Goal: Transaction & Acquisition: Purchase product/service

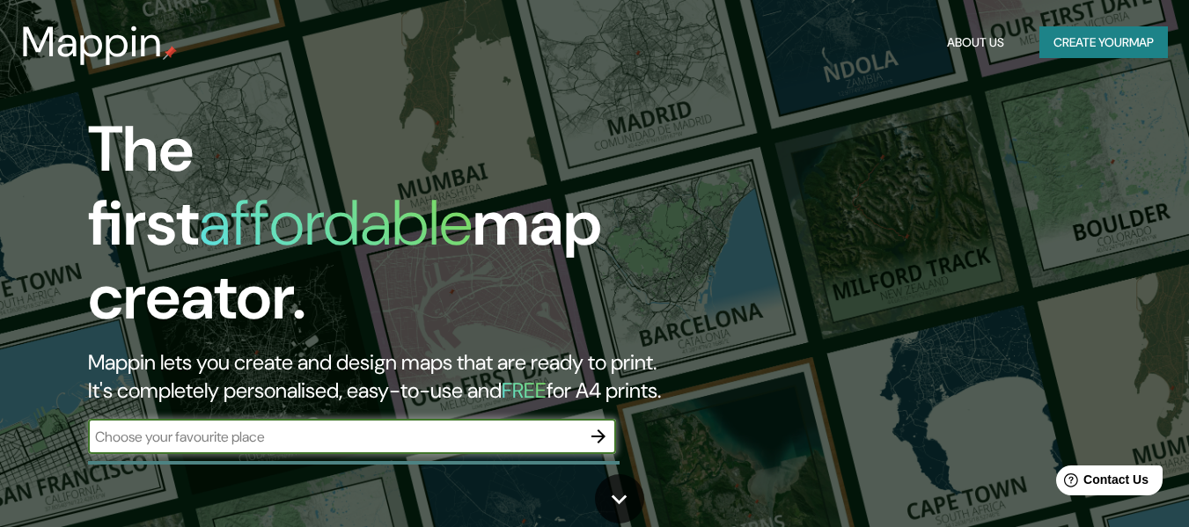
click at [1121, 35] on button "Create your map" at bounding box center [1103, 42] width 128 height 33
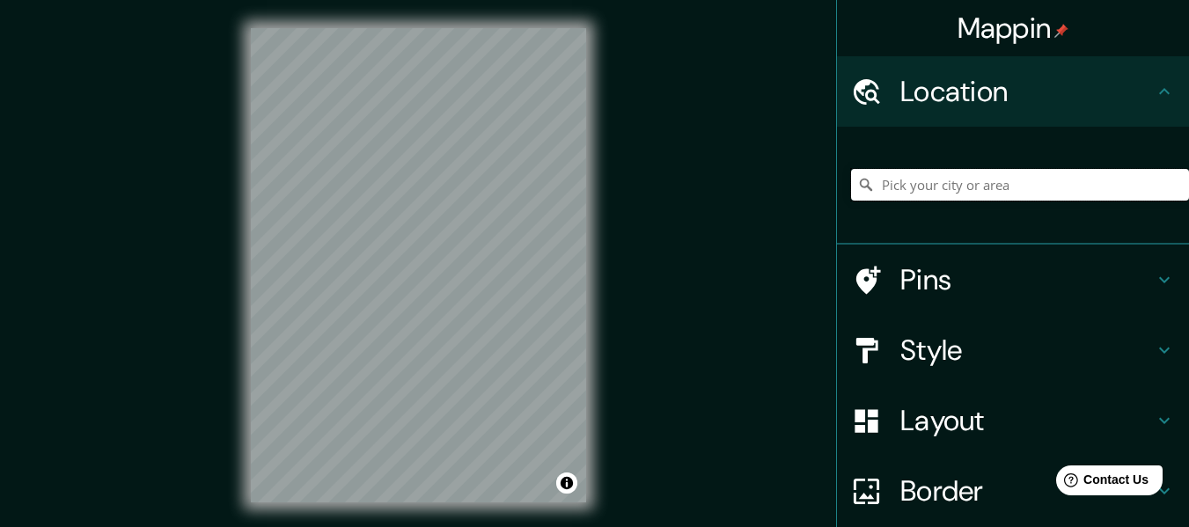
click at [971, 195] on input "Pick your city or area" at bounding box center [1020, 185] width 338 height 32
click at [1005, 195] on input "Pick your city or area" at bounding box center [1020, 185] width 338 height 32
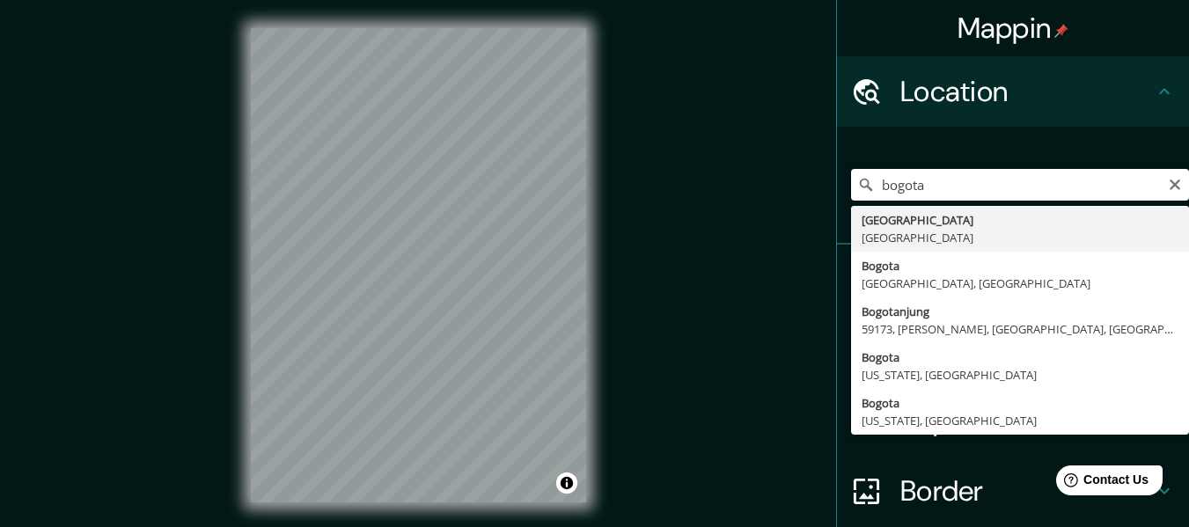
type input "[GEOGRAPHIC_DATA], [GEOGRAPHIC_DATA]"
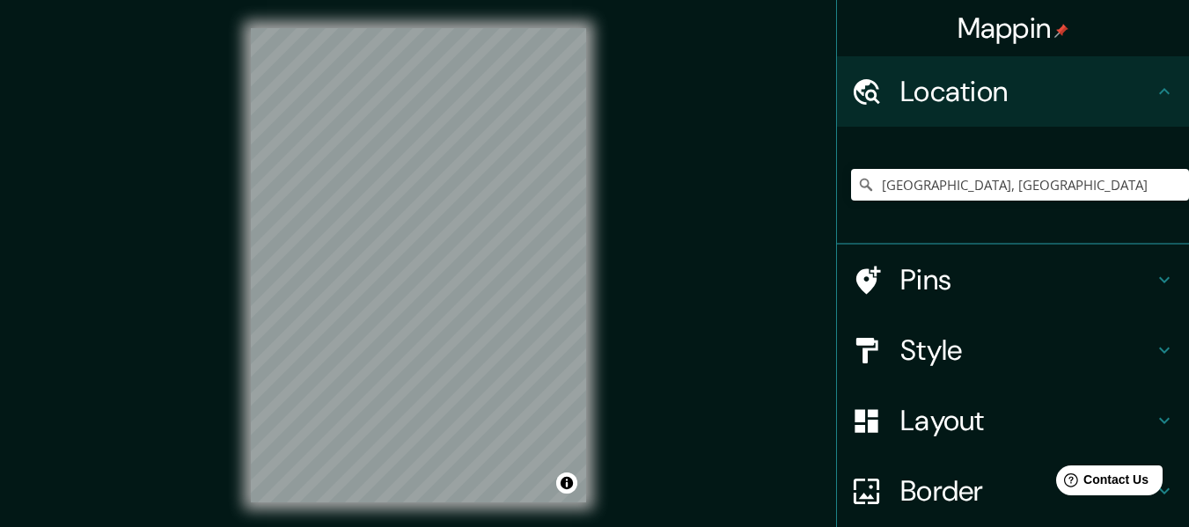
click at [1138, 273] on h4 "Pins" at bounding box center [1026, 279] width 253 height 35
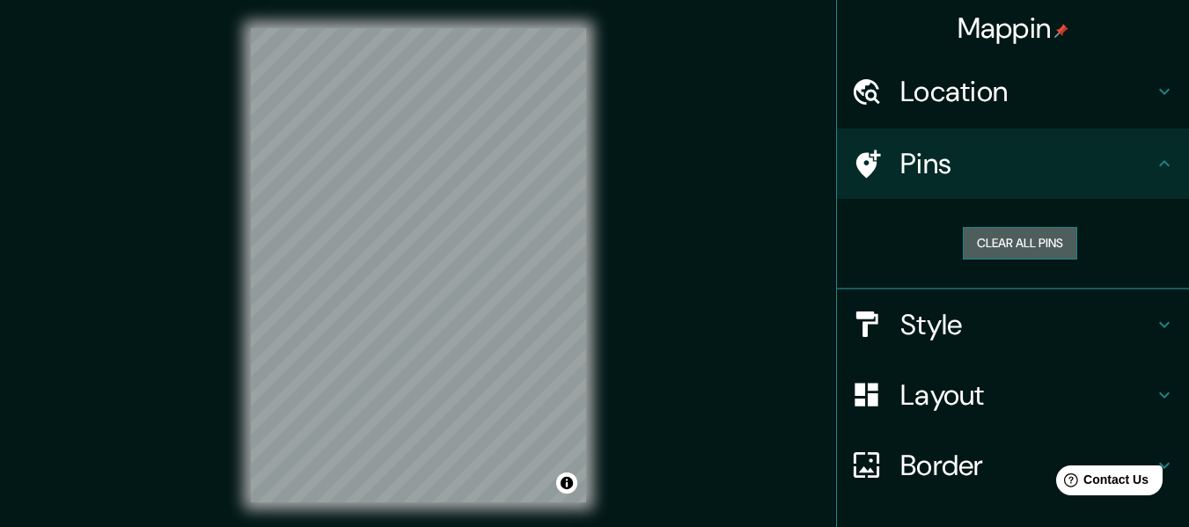
click at [968, 234] on button "Clear all pins" at bounding box center [1019, 243] width 114 height 33
click at [781, 134] on div "Mappin Location [GEOGRAPHIC_DATA], [GEOGRAPHIC_DATA] Pins Clear all pins Style …" at bounding box center [594, 279] width 1189 height 559
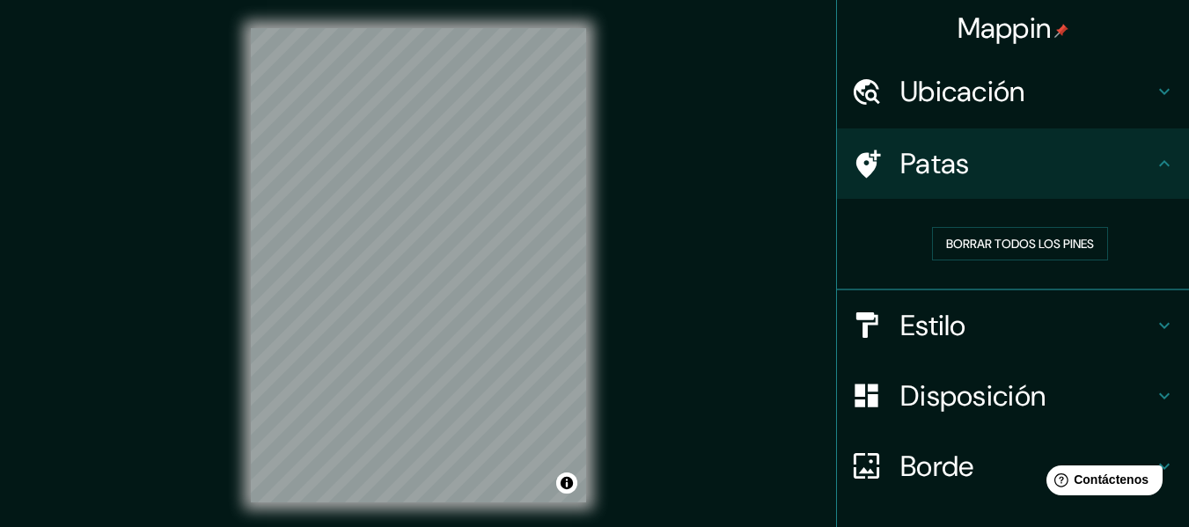
click at [1145, 152] on div "Patas" at bounding box center [1013, 163] width 352 height 70
click at [1159, 164] on icon at bounding box center [1164, 163] width 11 height 6
click at [1153, 325] on icon at bounding box center [1163, 325] width 21 height 21
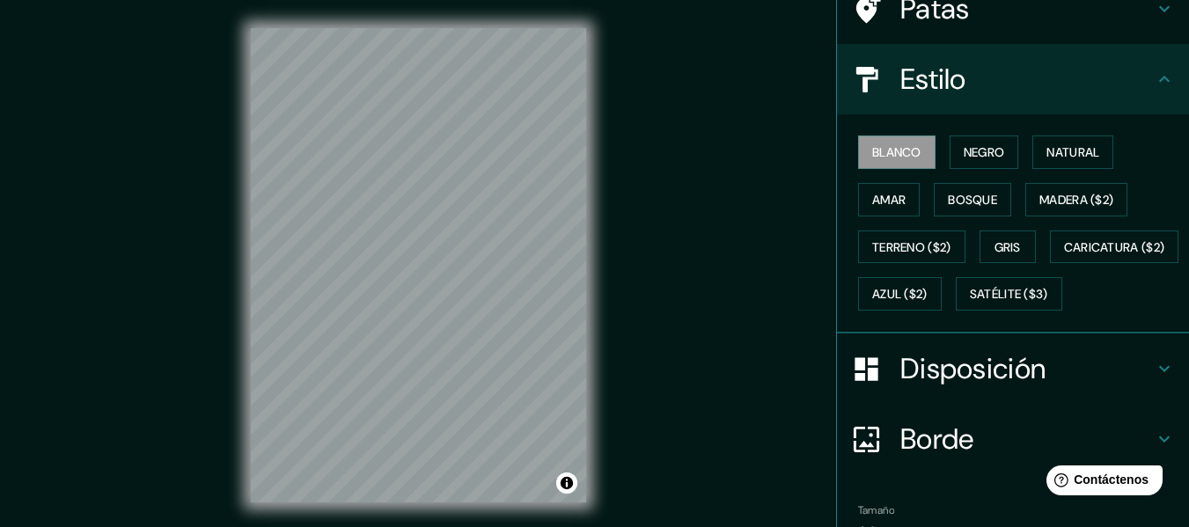
scroll to position [176, 0]
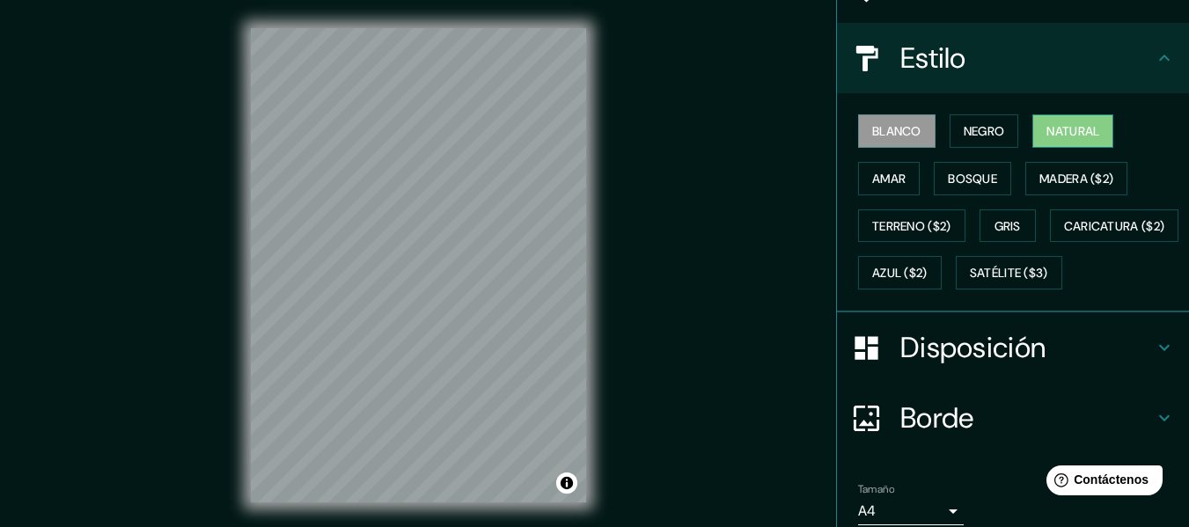
click at [1032, 135] on button "Natural" at bounding box center [1072, 130] width 81 height 33
click at [889, 174] on font "Amar" at bounding box center [888, 179] width 33 height 16
click at [1046, 129] on font "Natural" at bounding box center [1072, 131] width 53 height 16
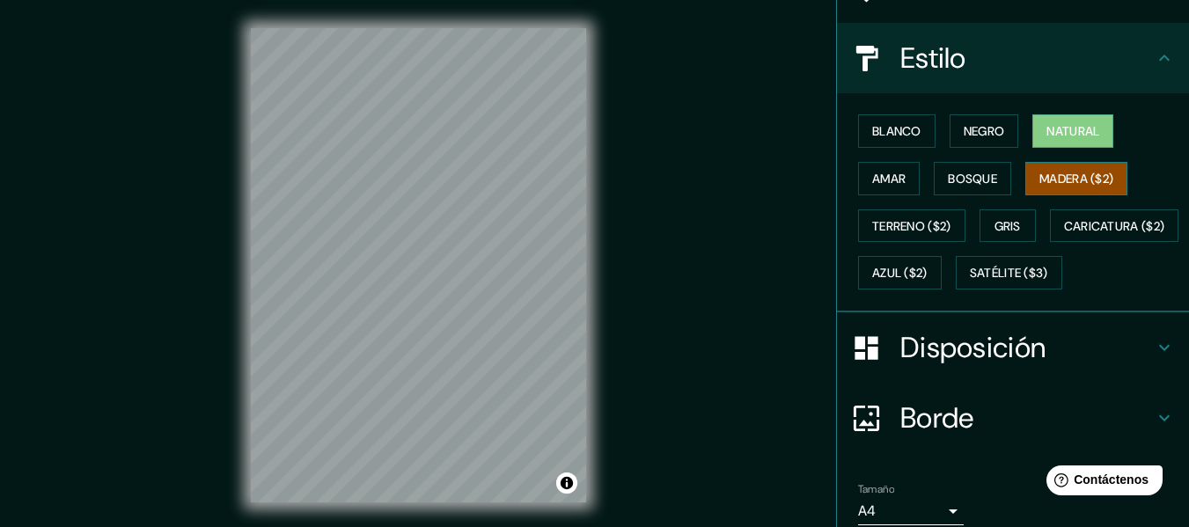
click at [1049, 167] on font "Madera ($2)" at bounding box center [1076, 178] width 74 height 23
click at [973, 180] on font "Bosque" at bounding box center [972, 179] width 49 height 16
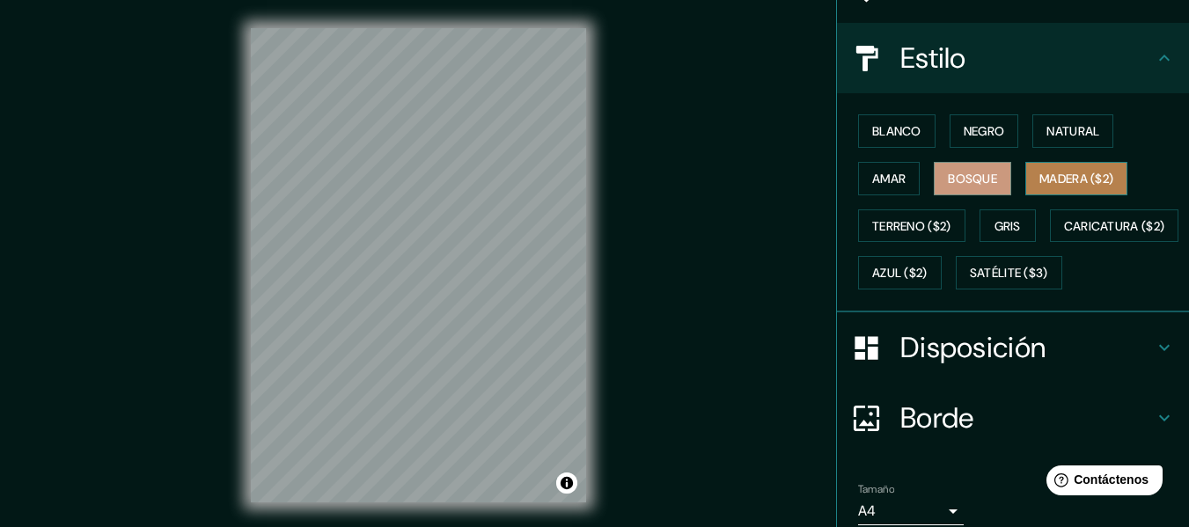
click at [1046, 182] on font "Madera ($2)" at bounding box center [1076, 179] width 74 height 16
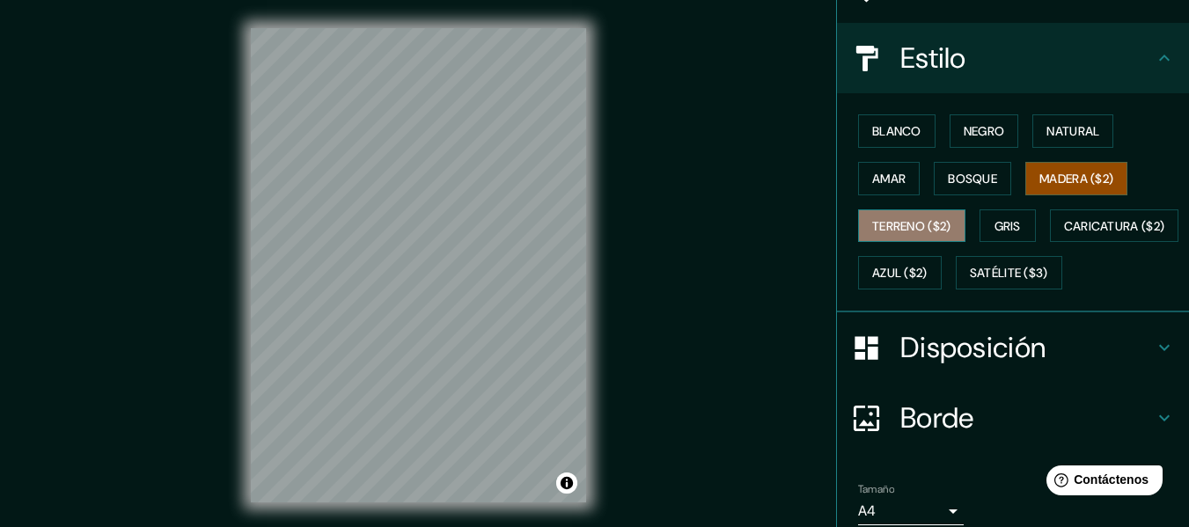
click at [921, 218] on font "Terreno ($2)" at bounding box center [911, 226] width 79 height 16
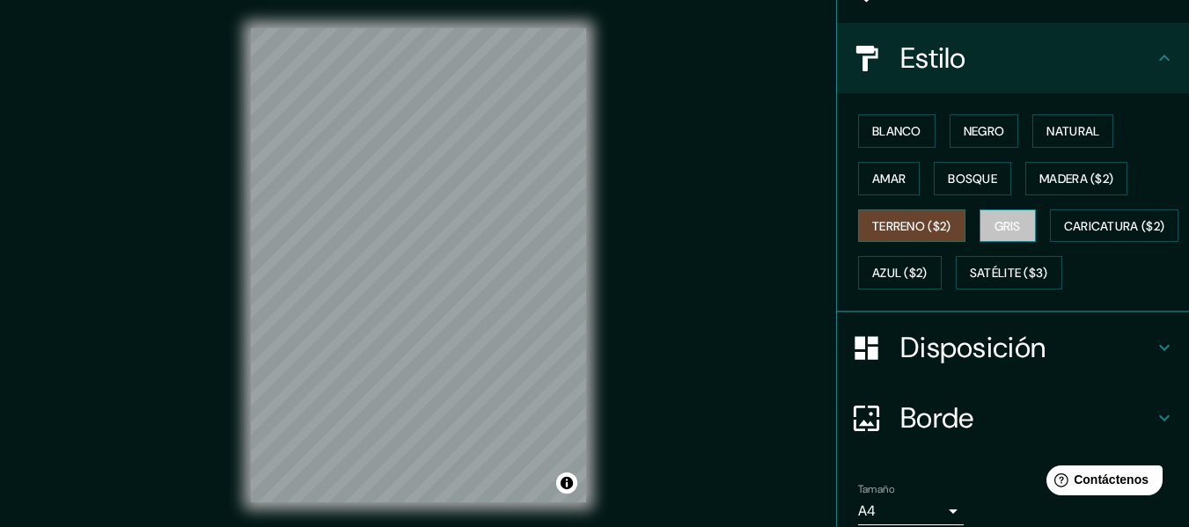
click at [1010, 231] on font "Gris" at bounding box center [1007, 226] width 26 height 16
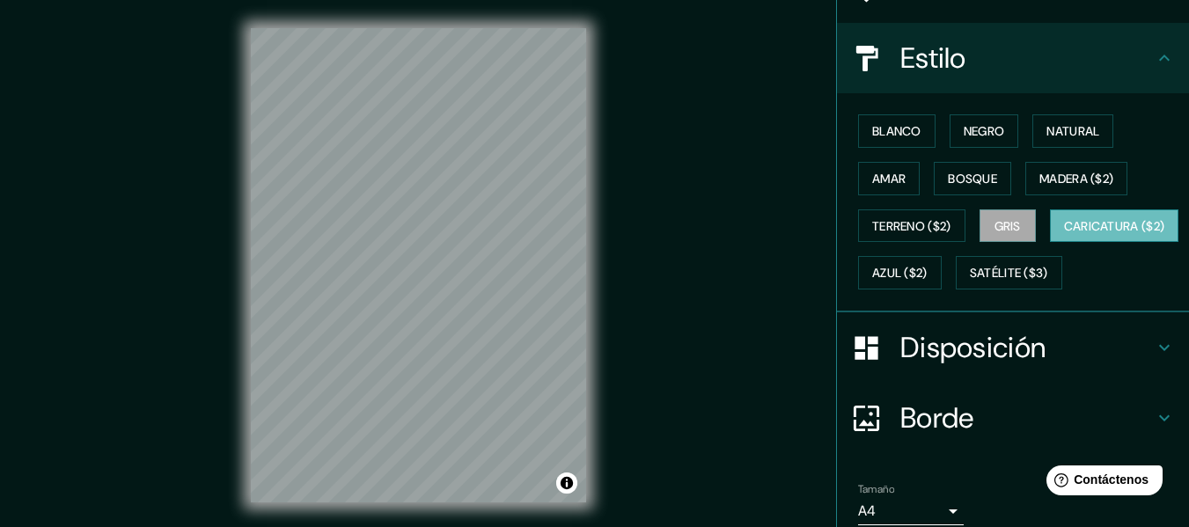
click at [1064, 238] on font "Caricatura ($2)" at bounding box center [1114, 226] width 101 height 23
click at [941, 286] on button "Azul ($2)" at bounding box center [900, 272] width 84 height 33
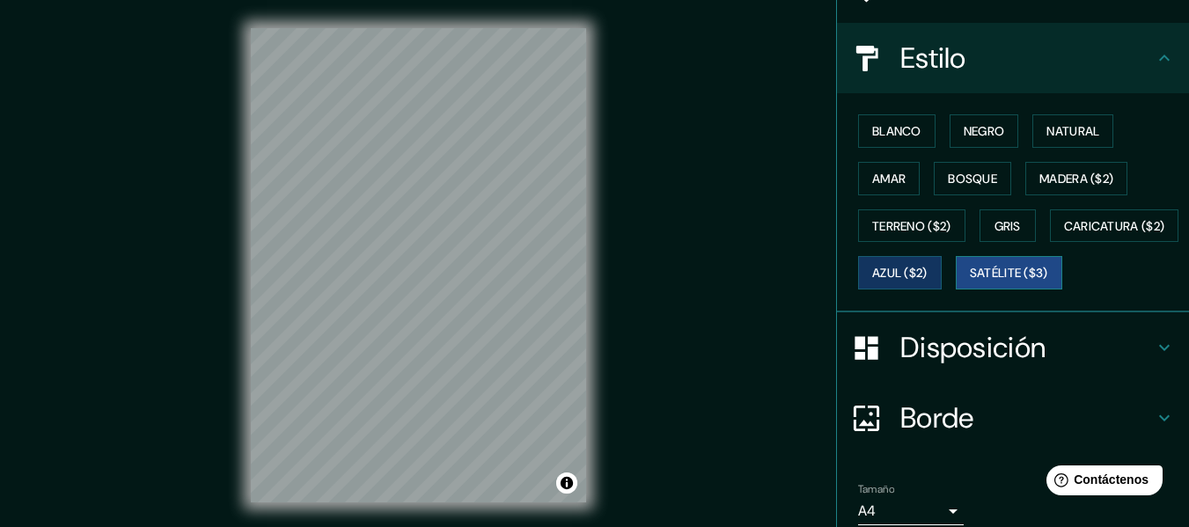
click at [969, 282] on font "Satélite ($3)" at bounding box center [1008, 274] width 78 height 16
click at [1072, 120] on font "Natural" at bounding box center [1072, 131] width 53 height 23
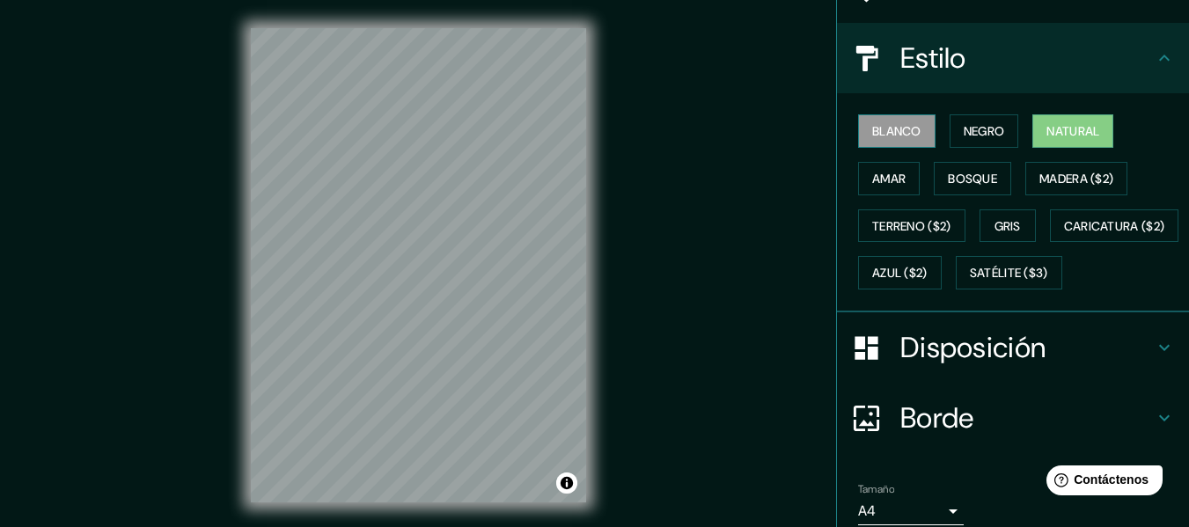
click at [886, 136] on font "Blanco" at bounding box center [896, 131] width 49 height 16
click at [1049, 132] on font "Natural" at bounding box center [1072, 131] width 53 height 16
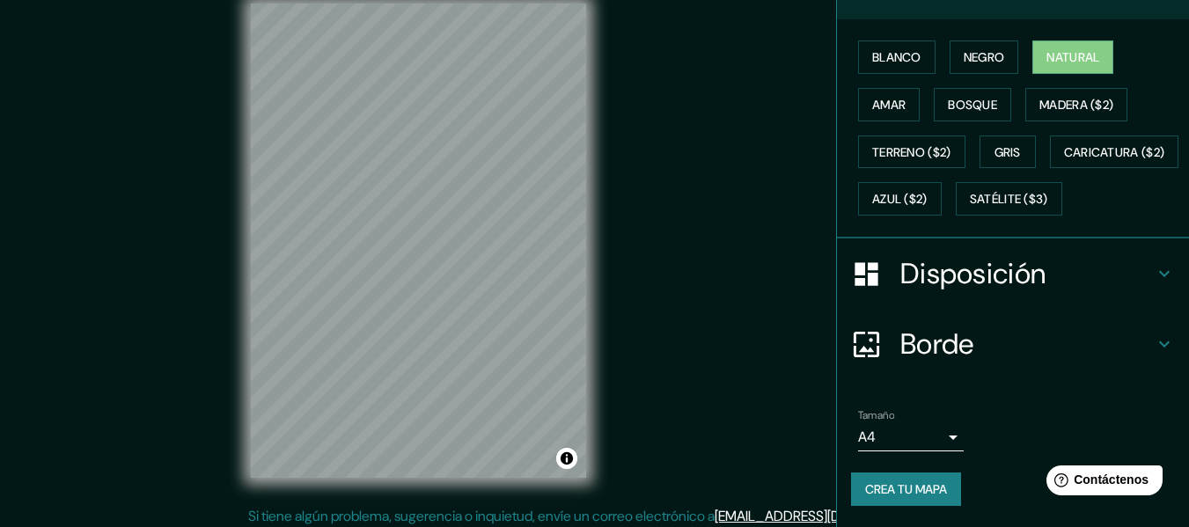
scroll to position [32, 0]
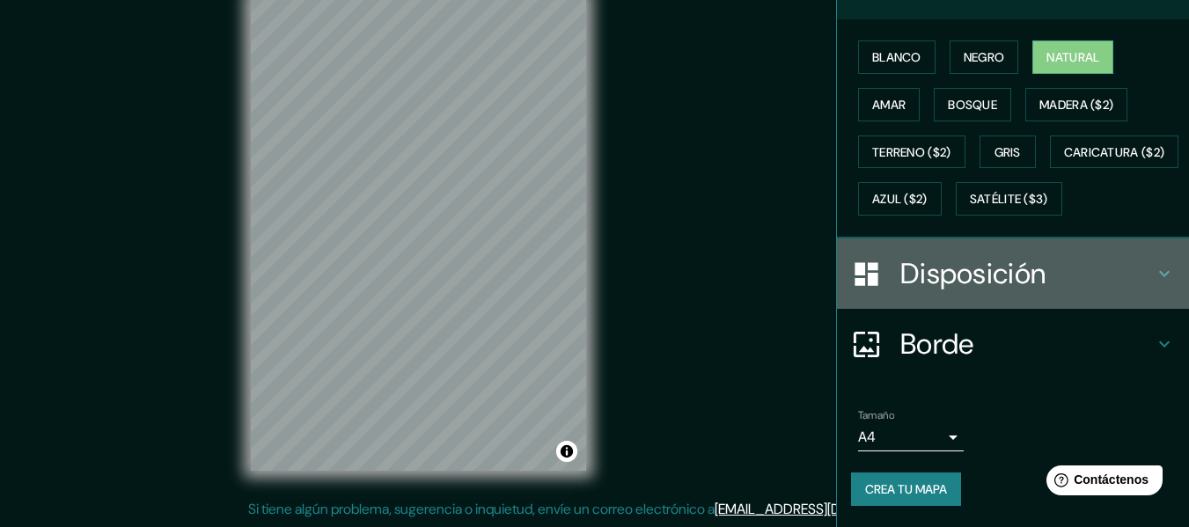
click at [1108, 263] on h4 "Disposición" at bounding box center [1026, 273] width 253 height 35
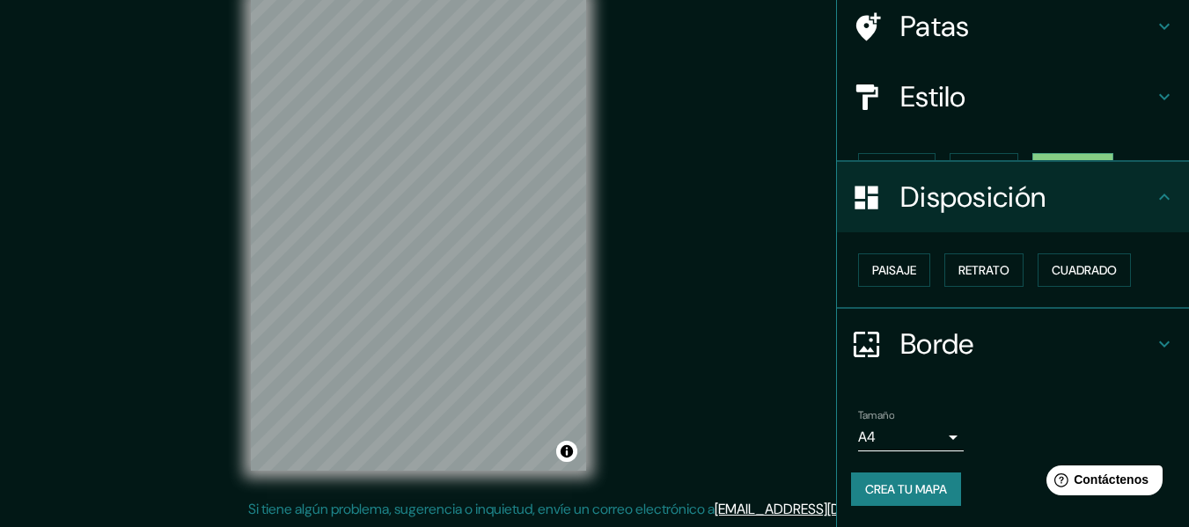
scroll to position [107, 0]
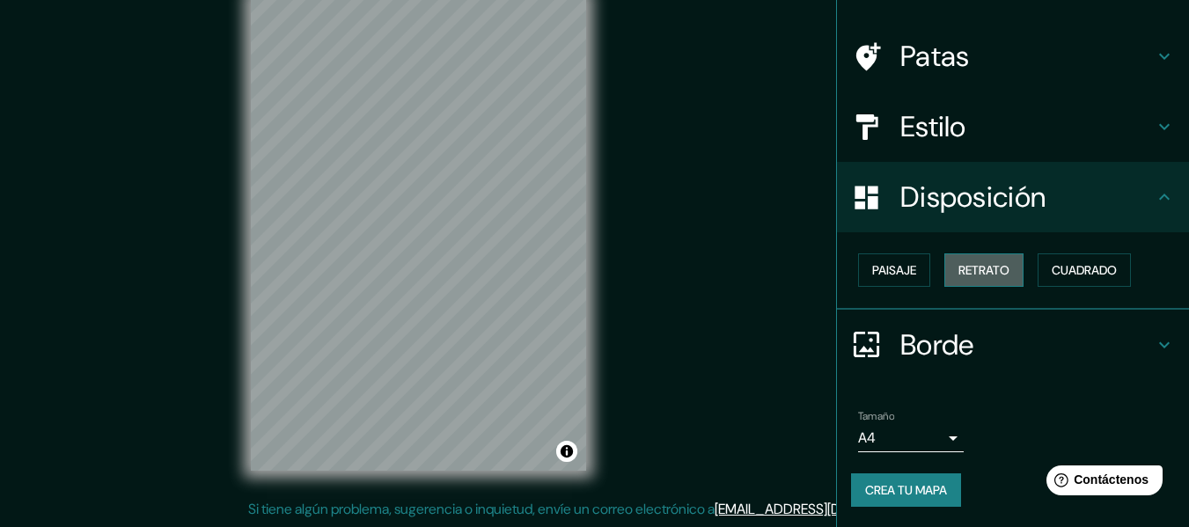
click at [977, 282] on button "Retrato" at bounding box center [983, 269] width 79 height 33
click at [900, 280] on font "Paisaje" at bounding box center [894, 270] width 44 height 23
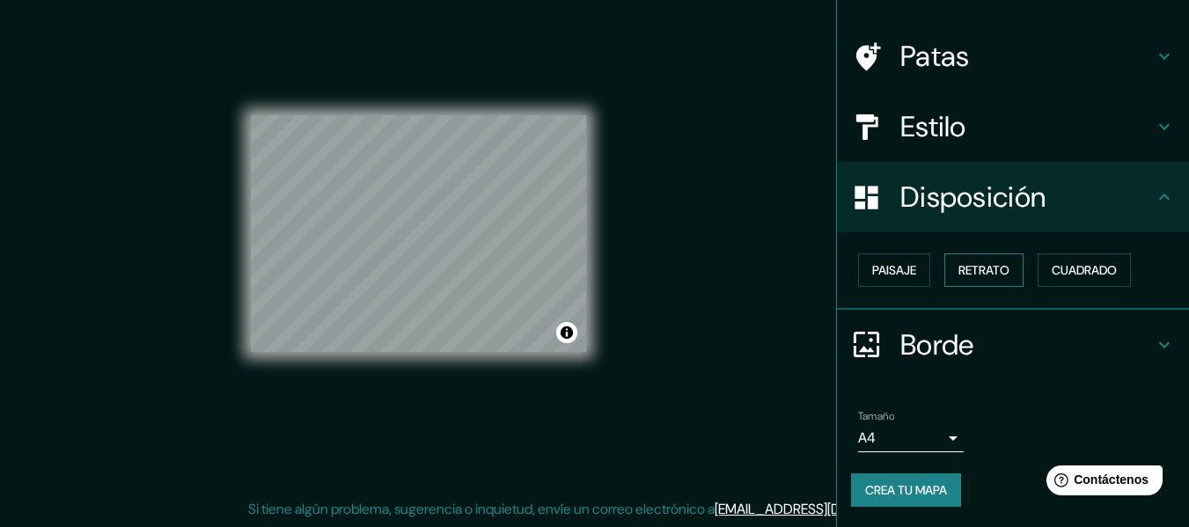
click at [985, 267] on font "Retrato" at bounding box center [983, 270] width 51 height 16
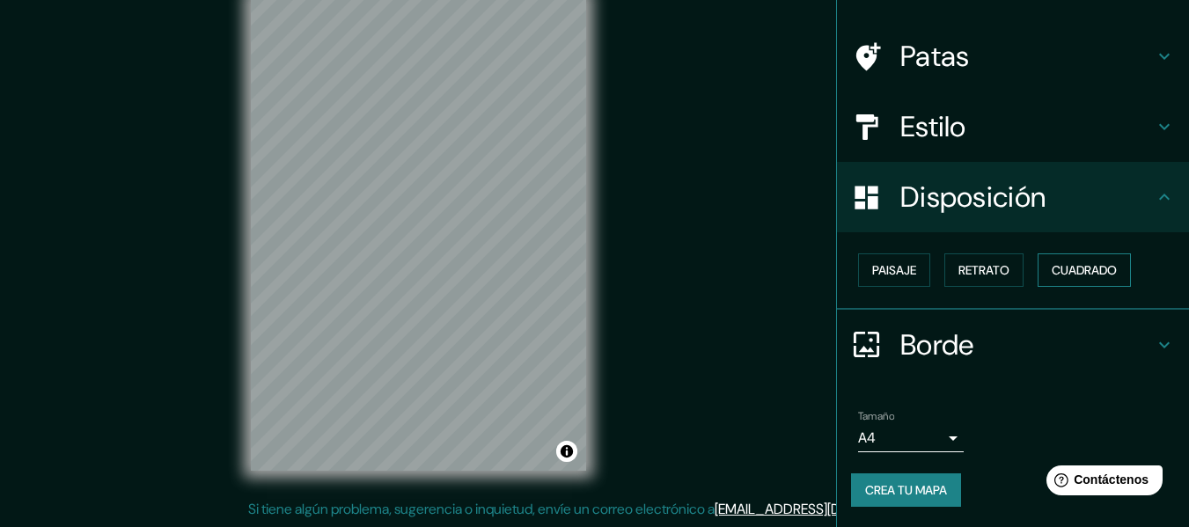
click at [1090, 268] on font "Cuadrado" at bounding box center [1083, 270] width 65 height 16
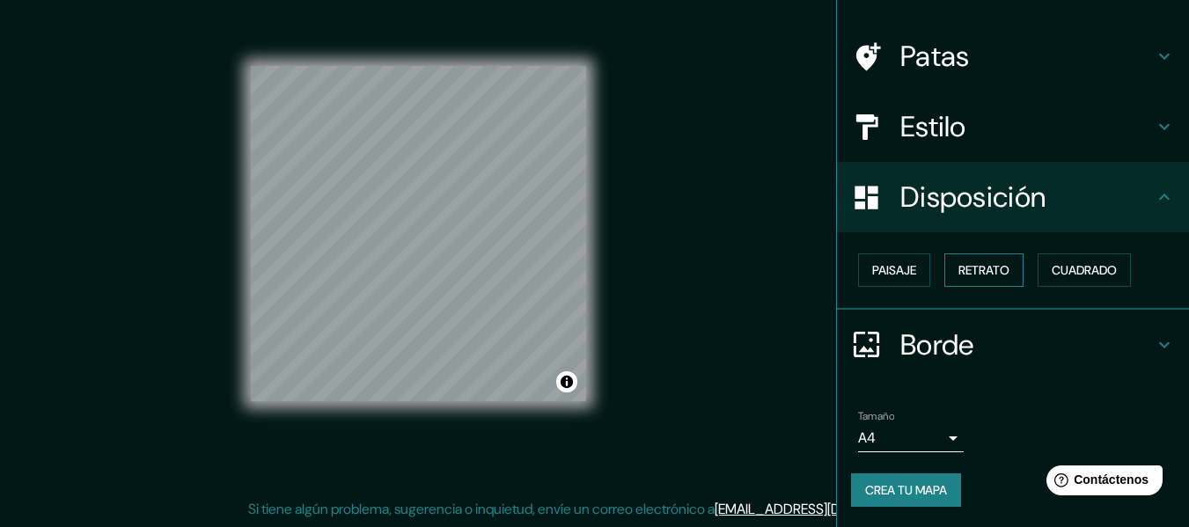
click at [984, 270] on font "Retrato" at bounding box center [983, 270] width 51 height 16
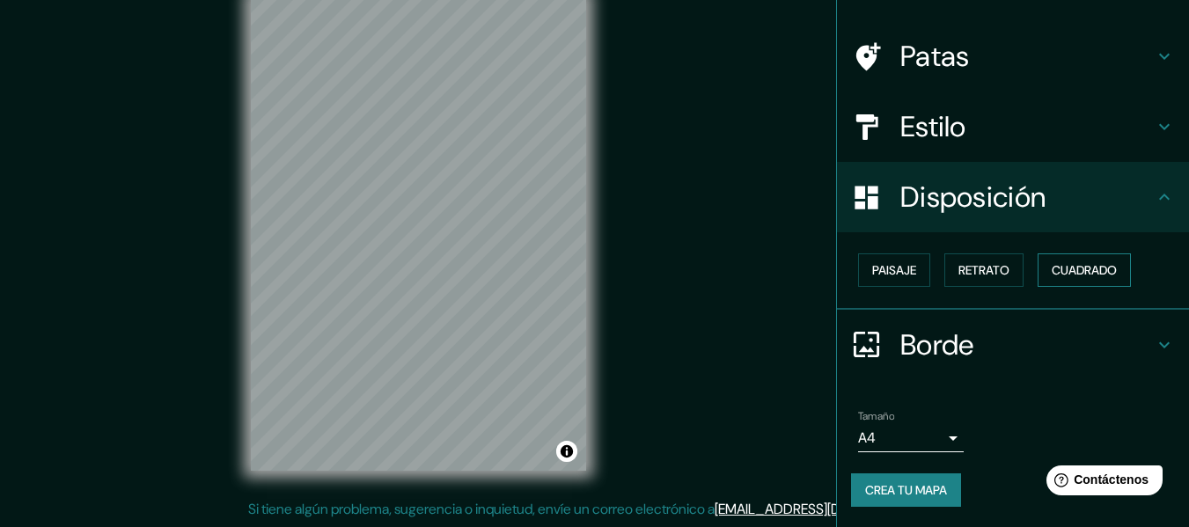
click at [1063, 262] on font "Cuadrado" at bounding box center [1083, 270] width 65 height 16
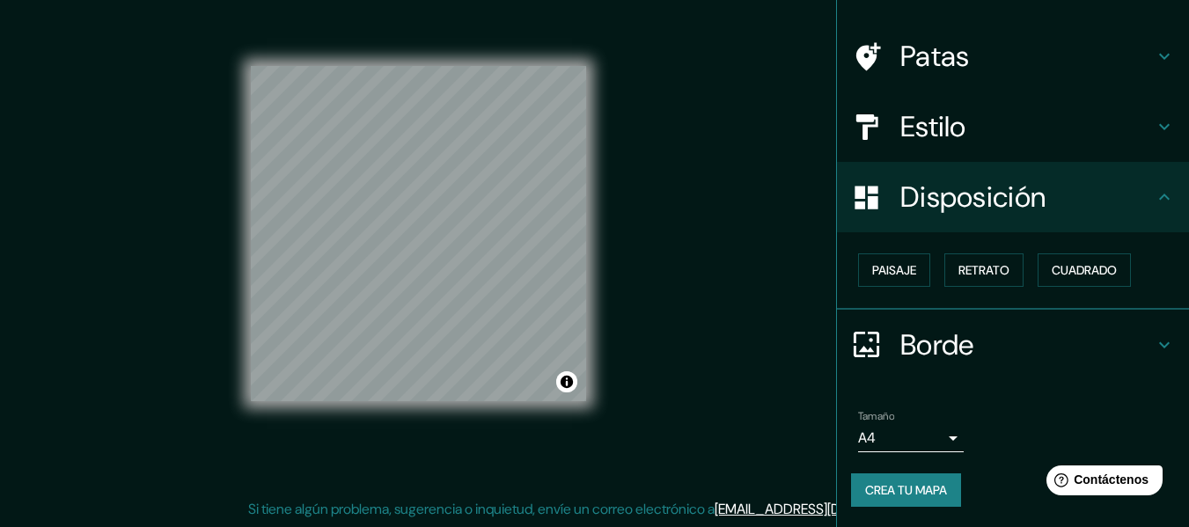
click at [1153, 191] on icon at bounding box center [1163, 197] width 21 height 21
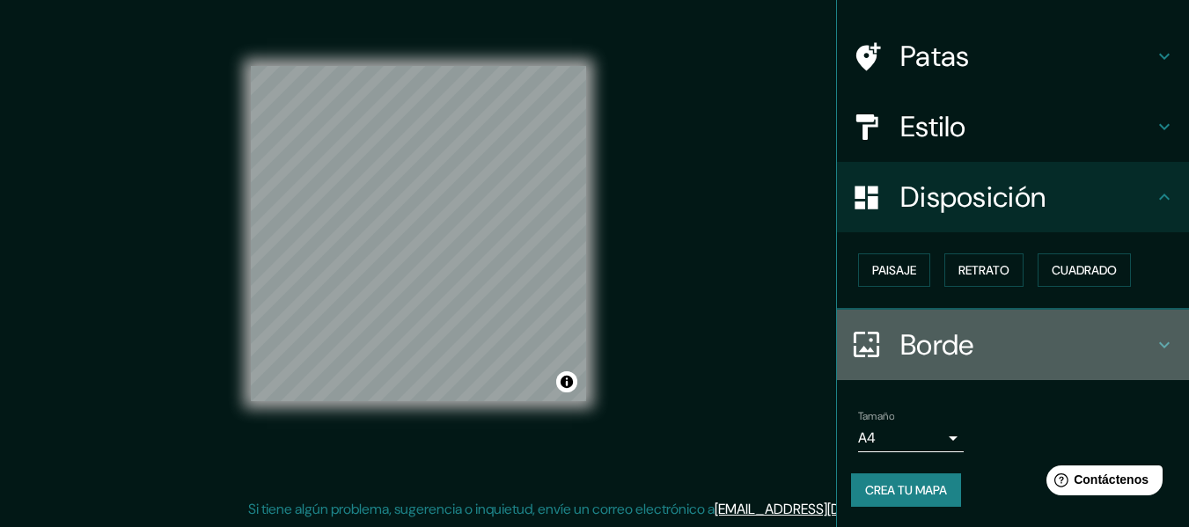
click at [1153, 343] on icon at bounding box center [1163, 344] width 21 height 21
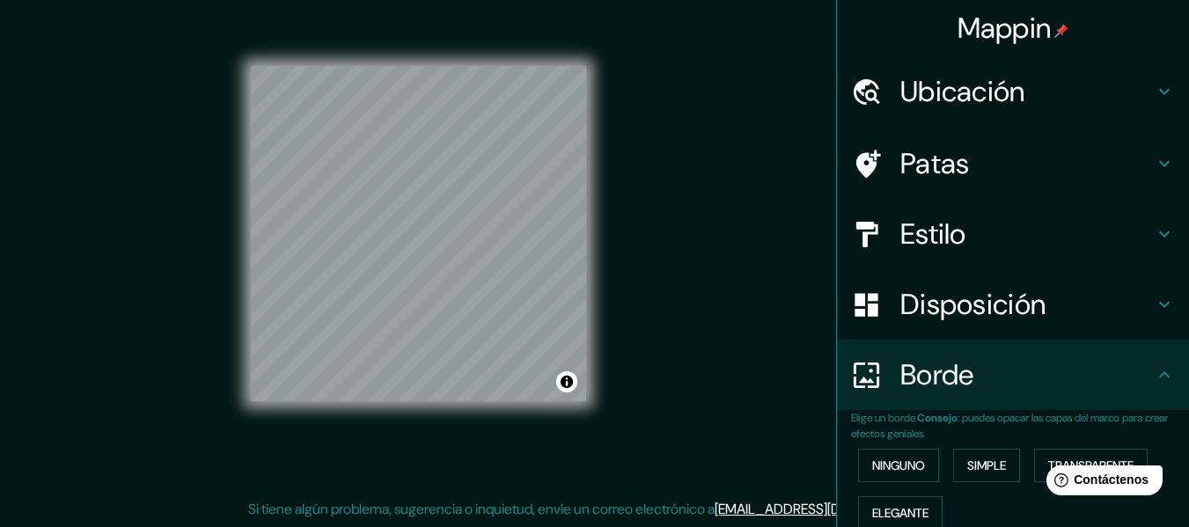
scroll to position [0, 0]
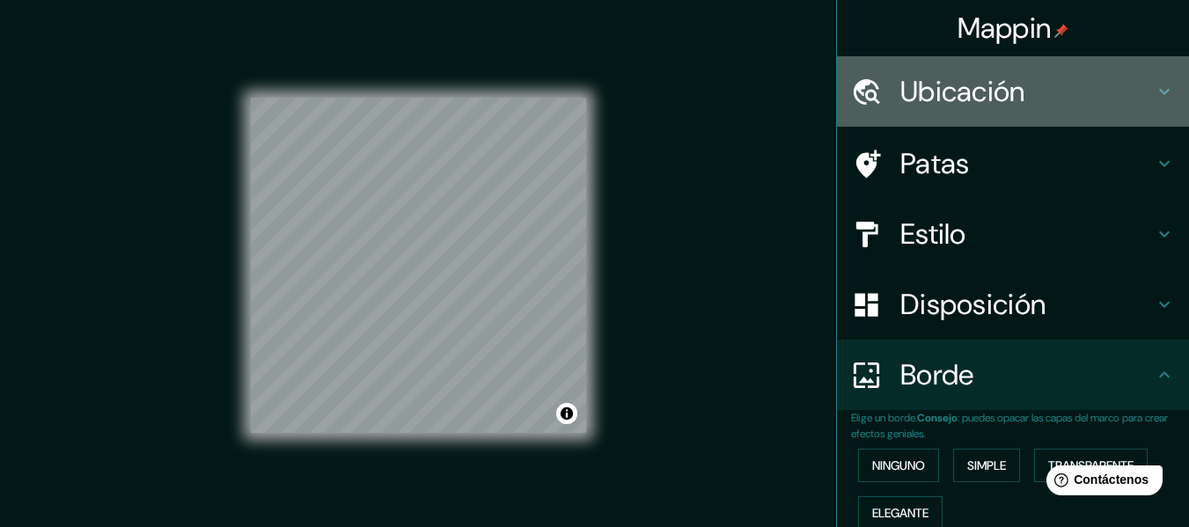
click at [1153, 98] on icon at bounding box center [1163, 91] width 21 height 21
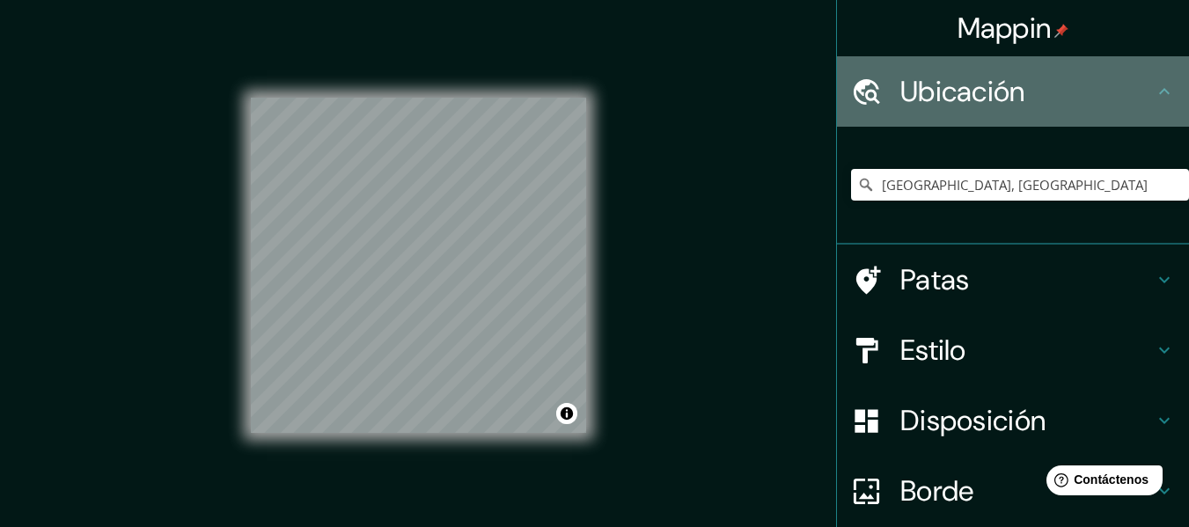
click at [1153, 98] on icon at bounding box center [1163, 91] width 21 height 21
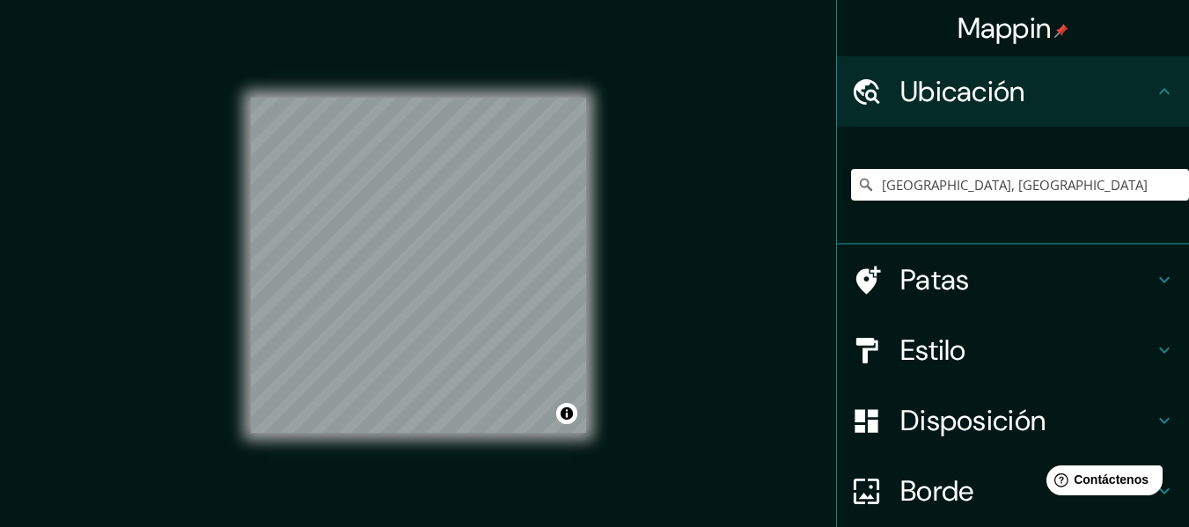
click at [1153, 91] on icon at bounding box center [1163, 91] width 21 height 21
drag, startPoint x: 1157, startPoint y: 259, endPoint x: 1140, endPoint y: 279, distance: 26.2
click at [1154, 261] on div "Patas" at bounding box center [1013, 280] width 352 height 70
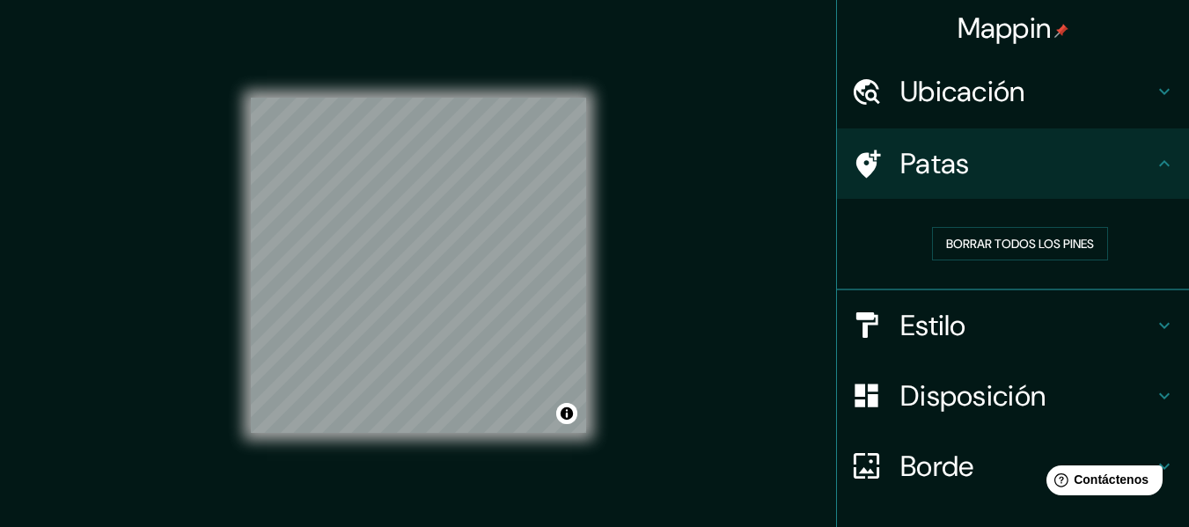
click at [1153, 320] on icon at bounding box center [1163, 325] width 21 height 21
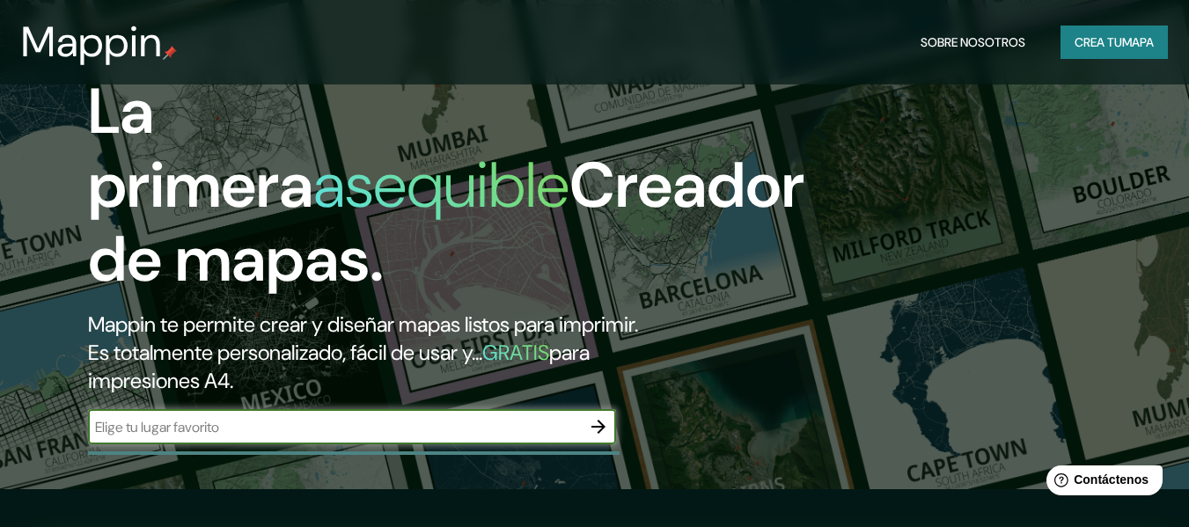
scroll to position [30, 0]
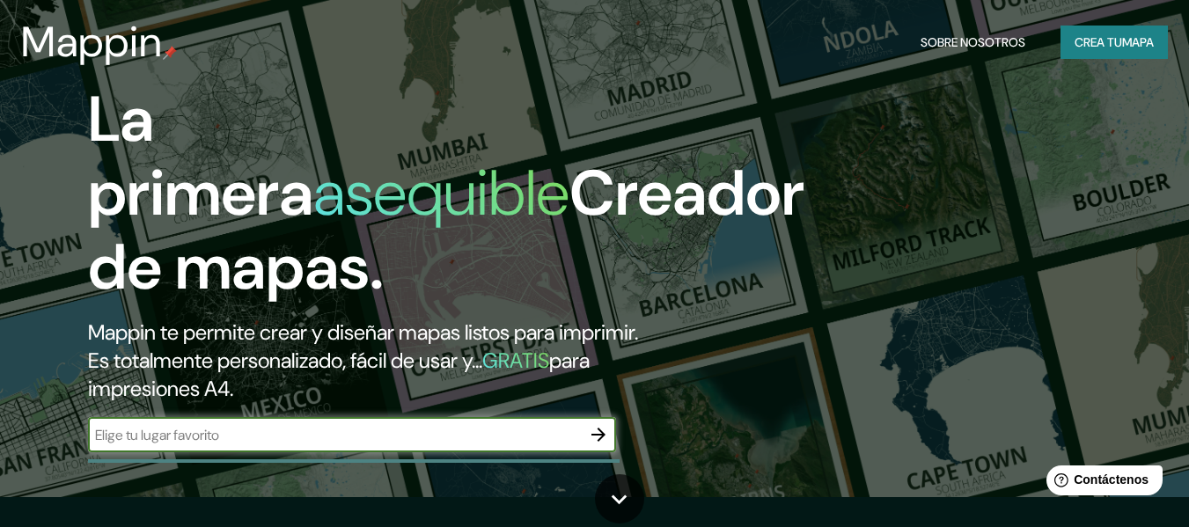
click at [311, 434] on input "text" at bounding box center [334, 435] width 493 height 20
type input "bogota"
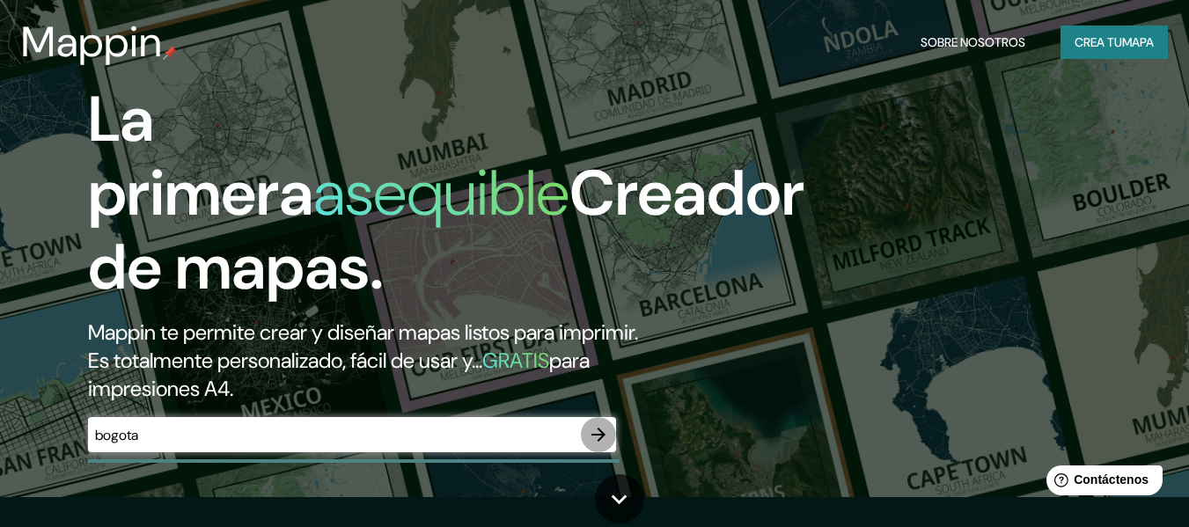
click at [596, 424] on icon "button" at bounding box center [598, 434] width 21 height 21
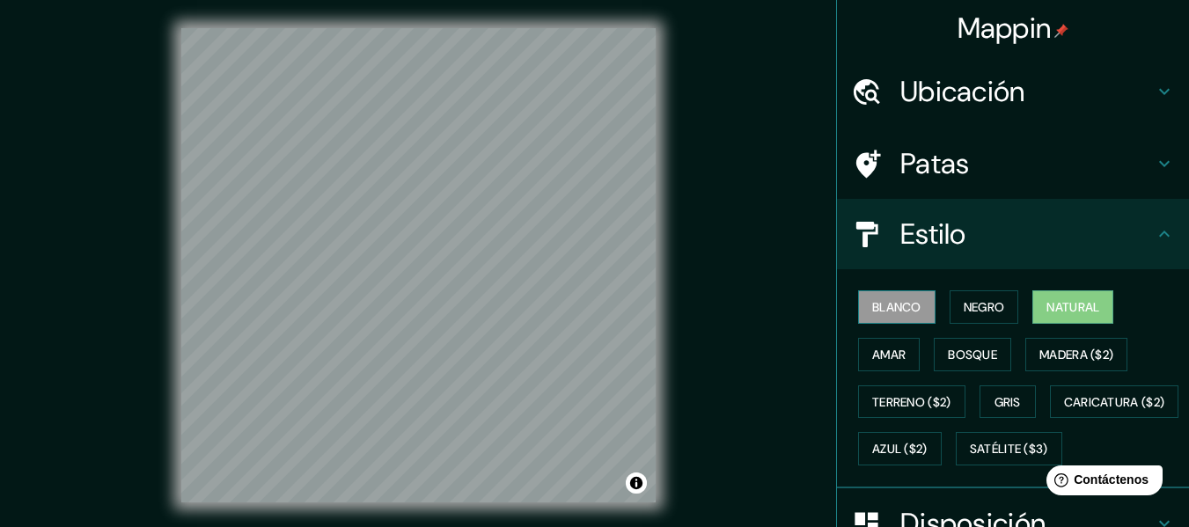
click at [885, 297] on font "Blanco" at bounding box center [896, 307] width 49 height 23
click at [970, 301] on font "Negro" at bounding box center [983, 307] width 41 height 16
click at [1059, 306] on font "Natural" at bounding box center [1072, 307] width 53 height 16
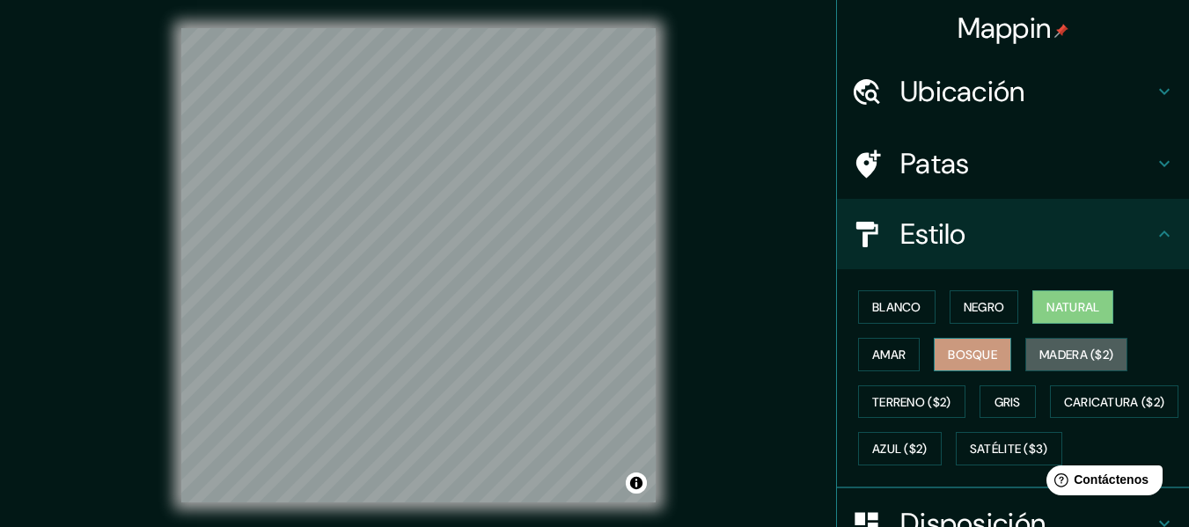
drag, startPoint x: 1053, startPoint y: 354, endPoint x: 985, endPoint y: 354, distance: 67.7
click at [1050, 355] on font "Madera ($2)" at bounding box center [1076, 355] width 74 height 16
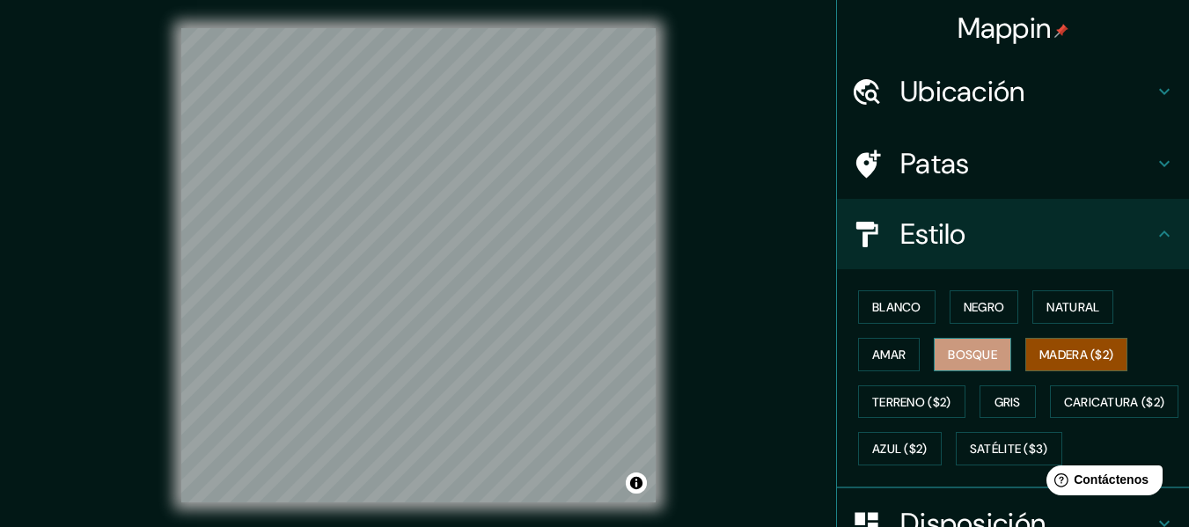
click at [969, 348] on font "Bosque" at bounding box center [972, 355] width 49 height 16
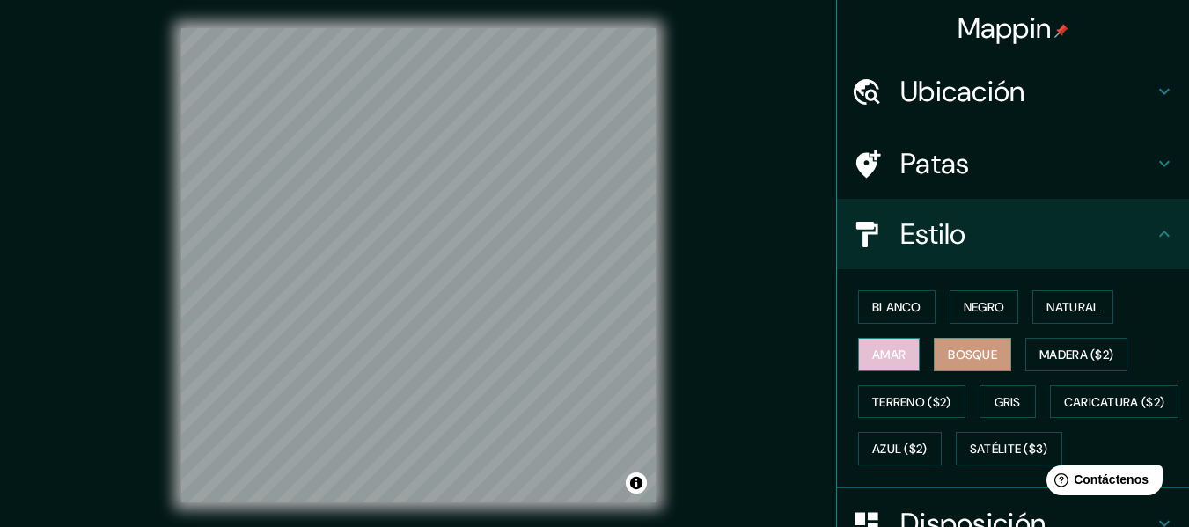
click at [890, 365] on button "Amar" at bounding box center [889, 354] width 62 height 33
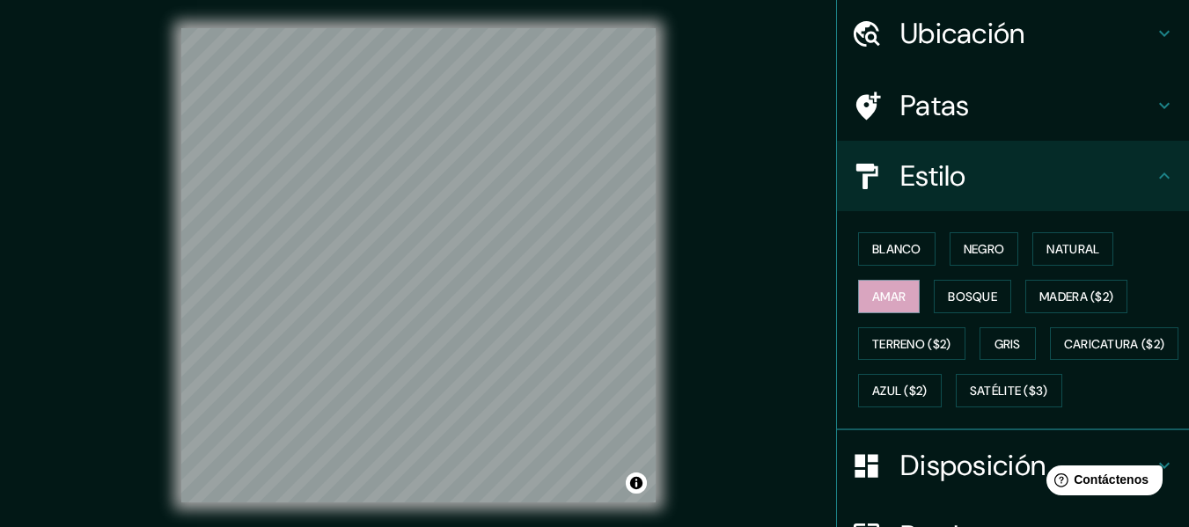
scroll to position [176, 0]
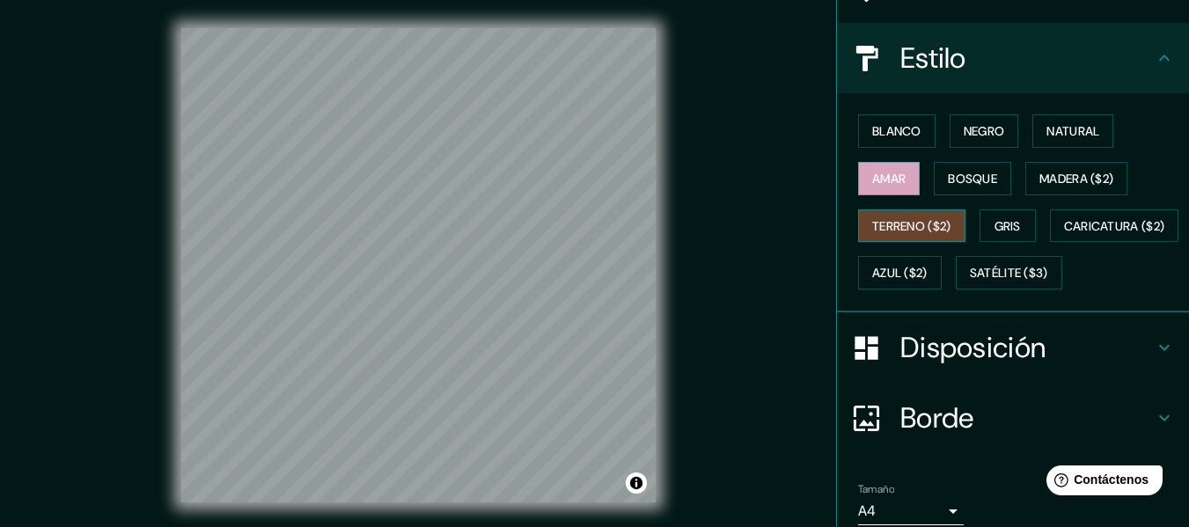
click at [910, 231] on font "Terreno ($2)" at bounding box center [911, 226] width 79 height 16
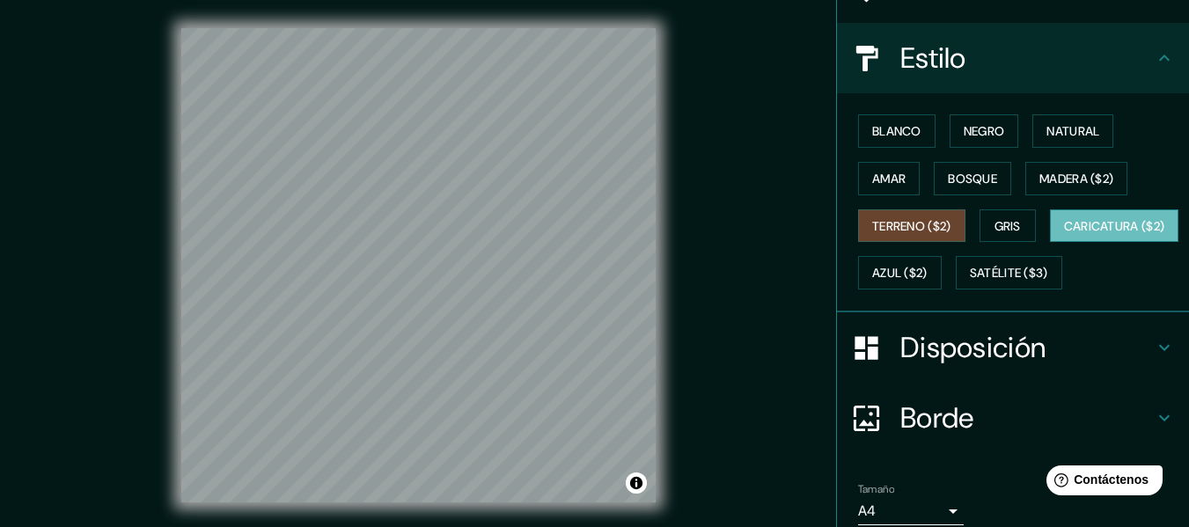
click at [1064, 234] on font "Caricatura ($2)" at bounding box center [1114, 226] width 101 height 16
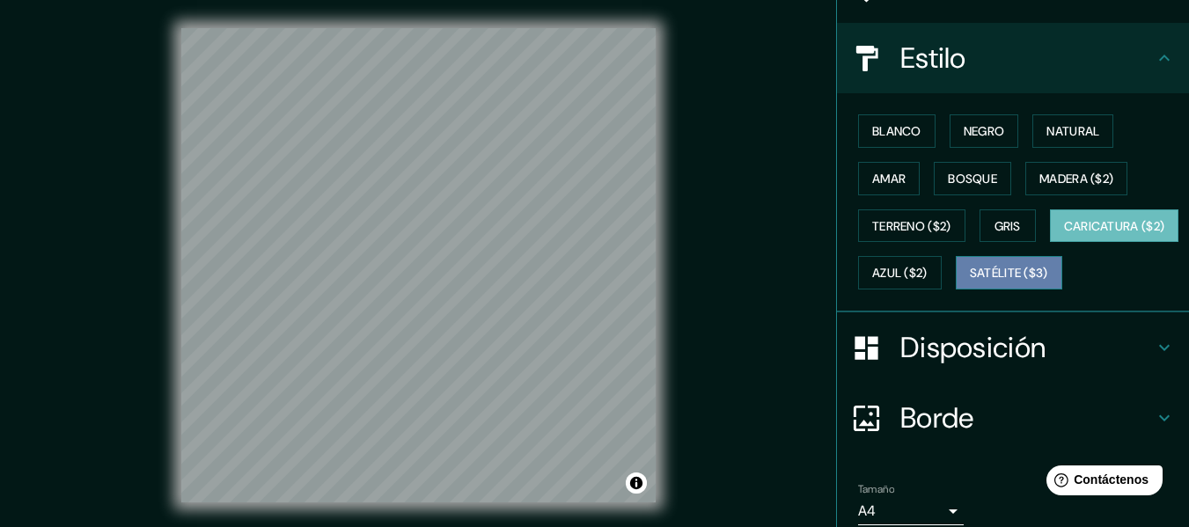
click at [969, 282] on font "Satélite ($3)" at bounding box center [1008, 274] width 78 height 16
click at [1064, 238] on font "Caricatura ($2)" at bounding box center [1114, 226] width 101 height 23
click at [969, 282] on font "Satélite ($3)" at bounding box center [1008, 274] width 78 height 16
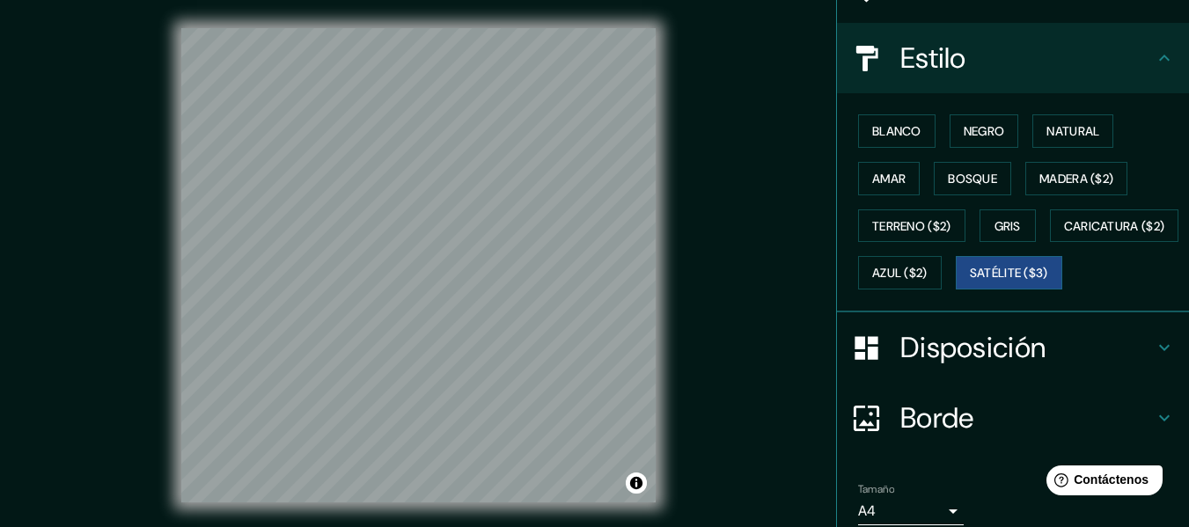
click at [801, 187] on div "Mappin Ubicación Patas Estilo Blanco Negro Natural [PERSON_NAME] ($2) Terreno (…" at bounding box center [594, 279] width 1189 height 559
click at [663, 212] on div "© Mapbox © OpenStreetMap Improve this map © Maxar" at bounding box center [418, 265] width 530 height 530
click at [988, 68] on h4 "Estilo" at bounding box center [1026, 57] width 253 height 35
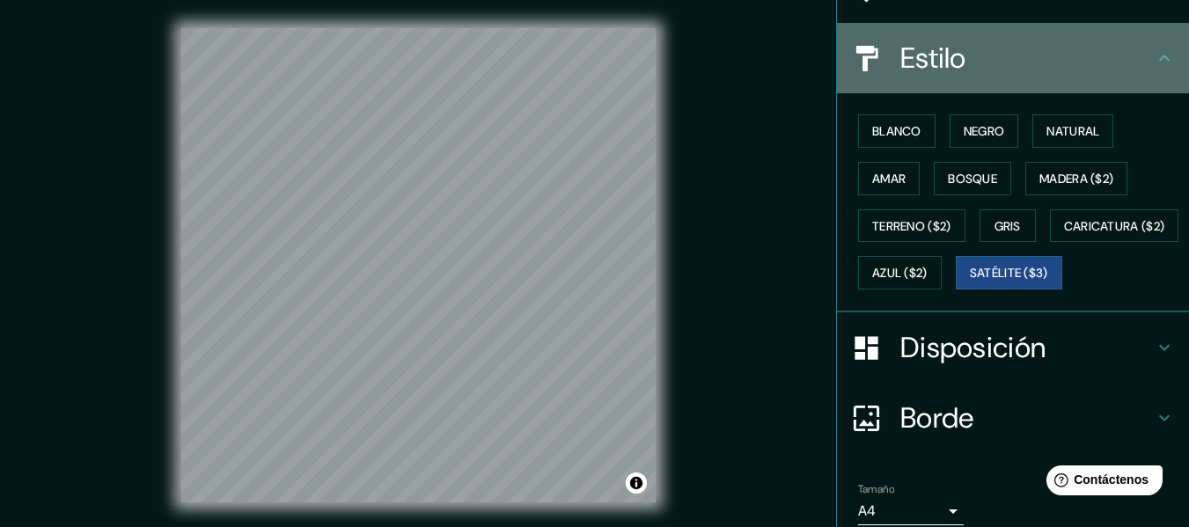
click at [1159, 62] on icon at bounding box center [1163, 58] width 21 height 21
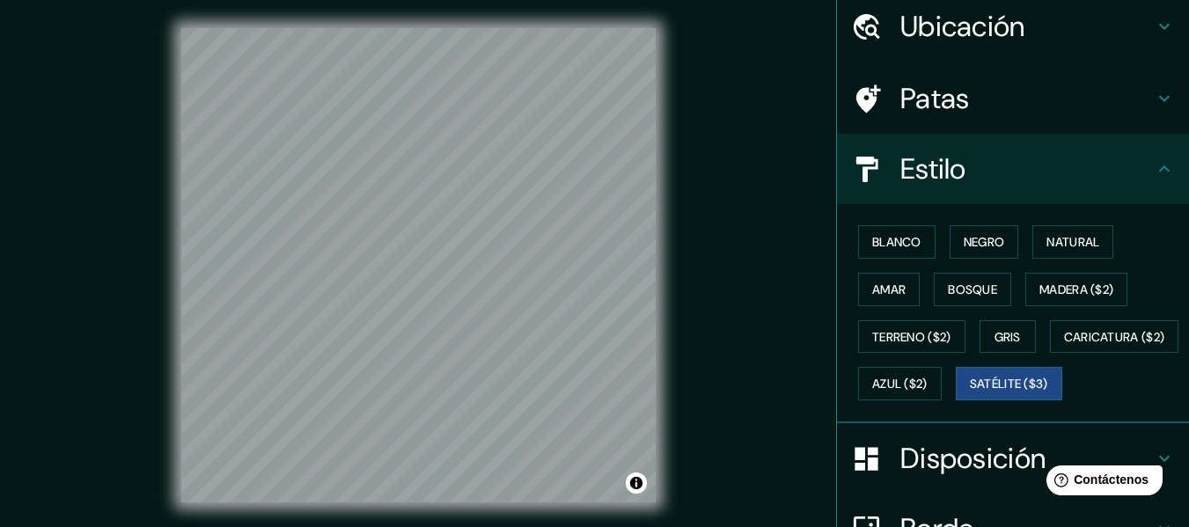
scroll to position [0, 0]
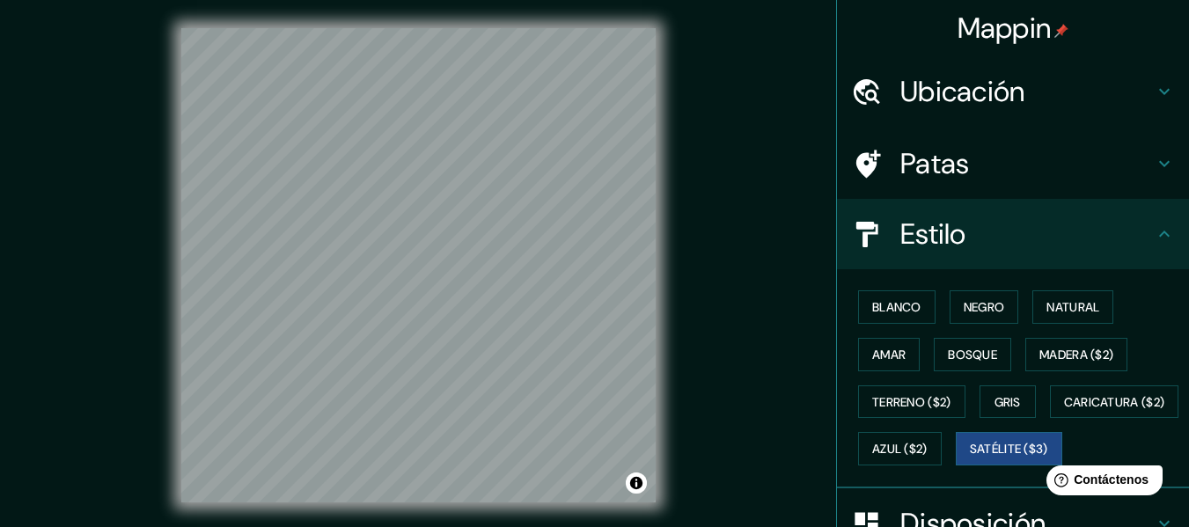
click at [1088, 89] on h4 "Ubicación" at bounding box center [1026, 91] width 253 height 35
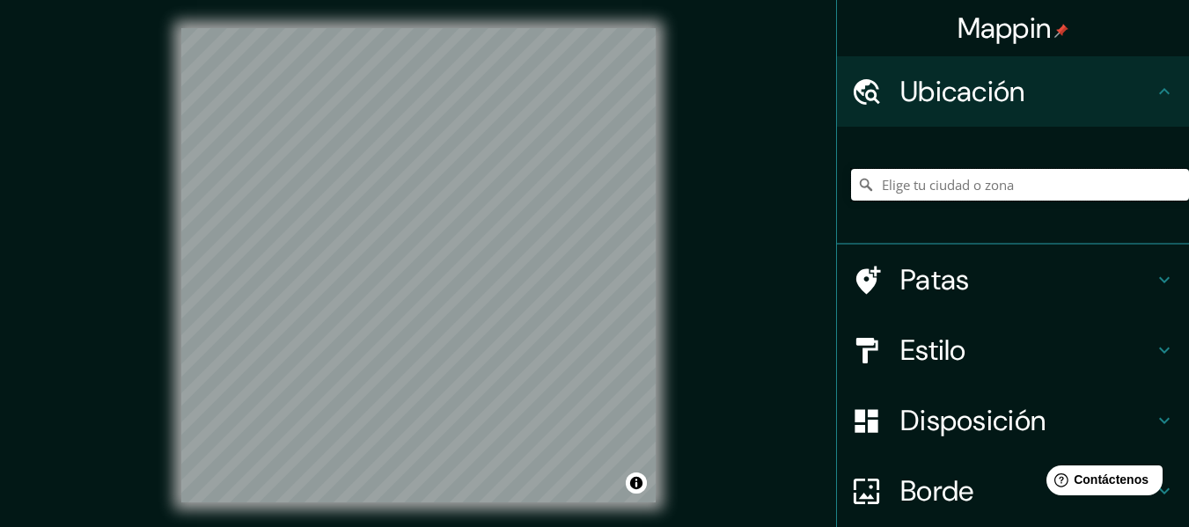
click at [1009, 188] on input "Elige tu ciudad o zona" at bounding box center [1020, 185] width 338 height 32
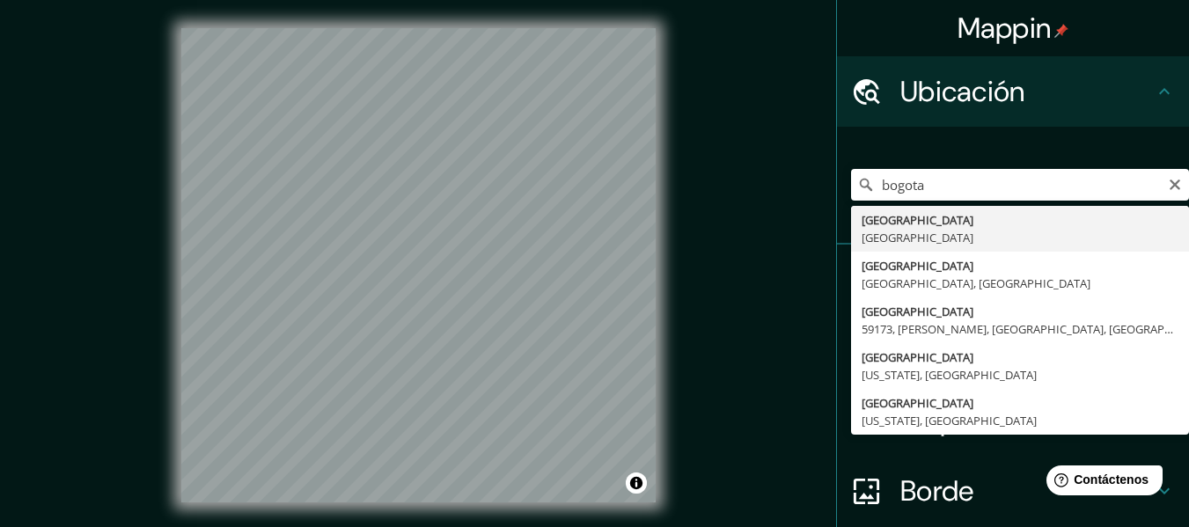
type input "[GEOGRAPHIC_DATA], [GEOGRAPHIC_DATA]"
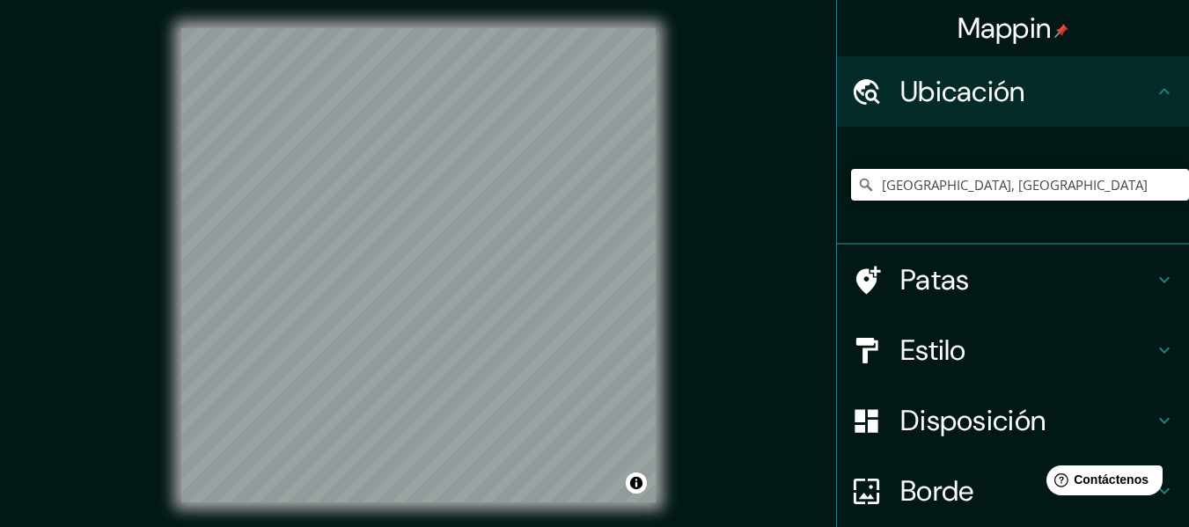
scroll to position [147, 0]
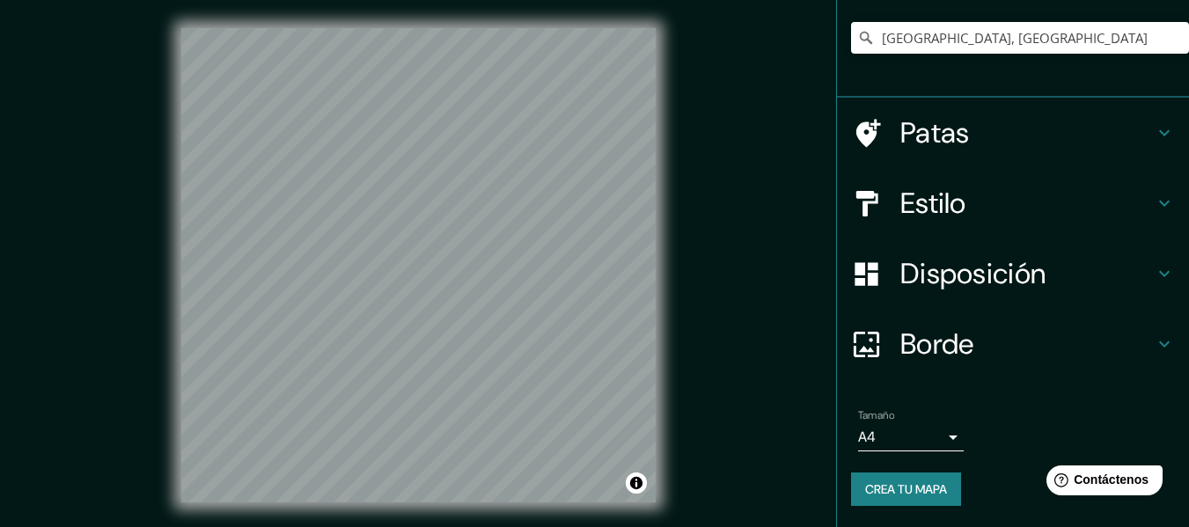
click at [988, 209] on h4 "Estilo" at bounding box center [1026, 203] width 253 height 35
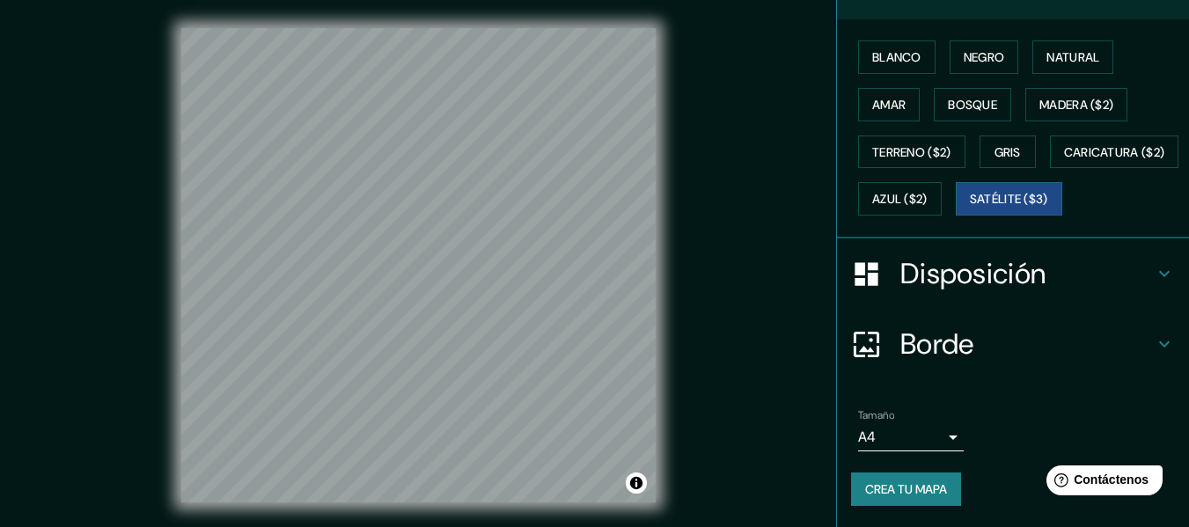
scroll to position [209, 0]
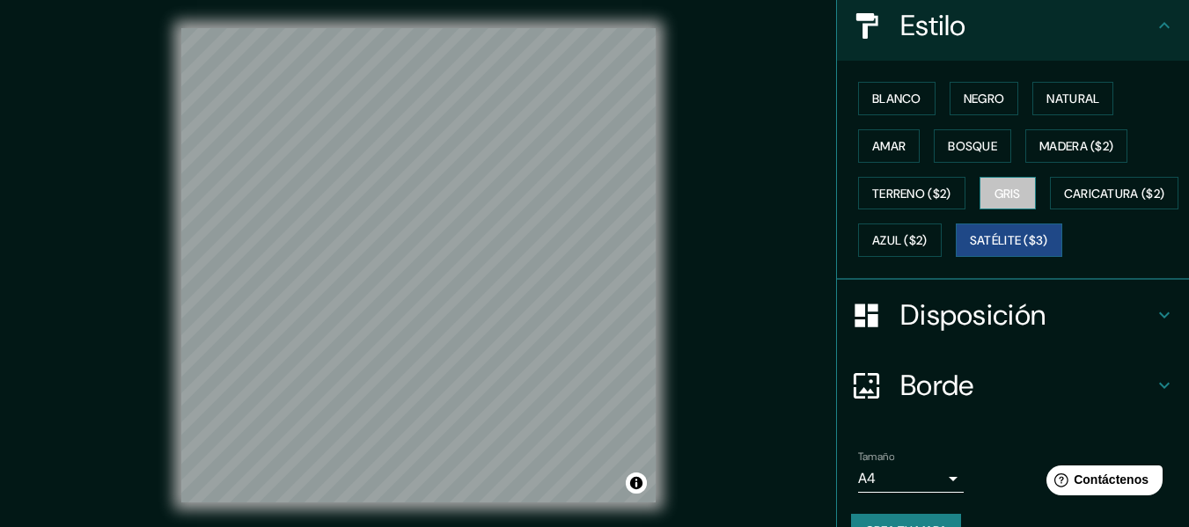
click at [979, 193] on button "Gris" at bounding box center [1007, 193] width 56 height 33
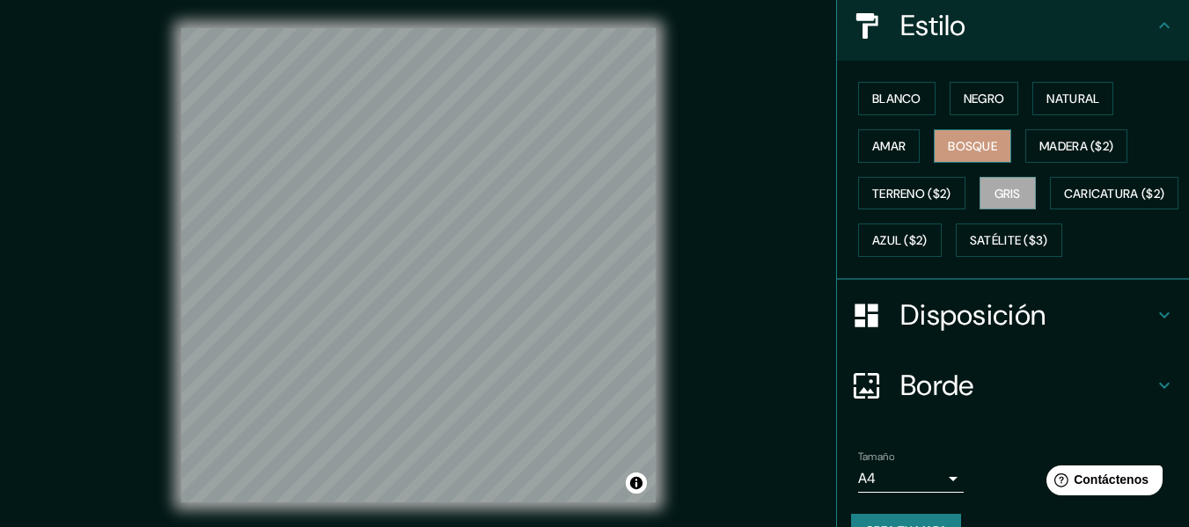
click at [970, 136] on font "Bosque" at bounding box center [972, 146] width 49 height 23
click at [1077, 99] on font "Natural" at bounding box center [1072, 99] width 53 height 16
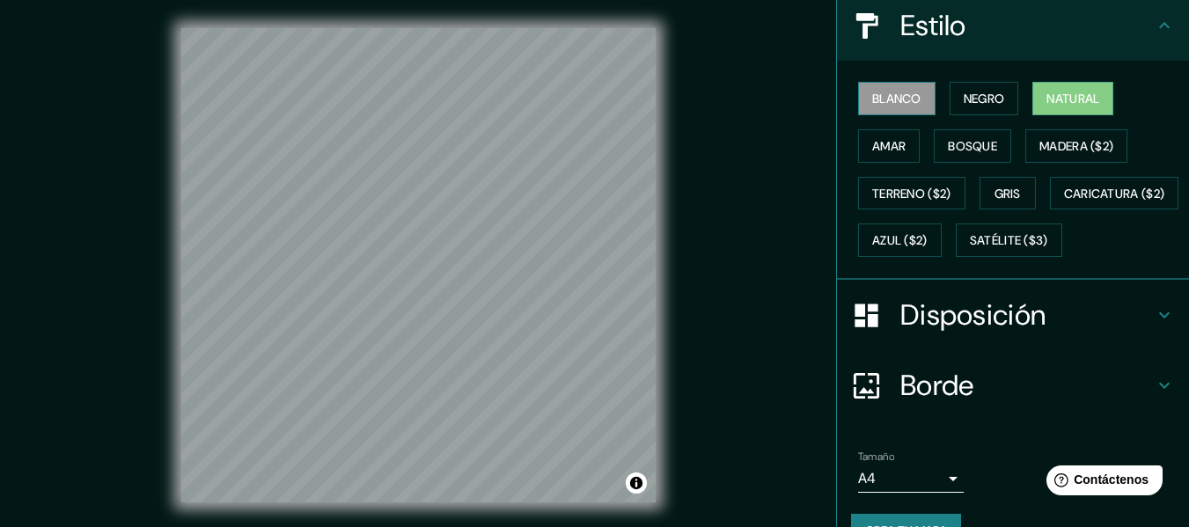
click at [896, 97] on font "Blanco" at bounding box center [896, 99] width 49 height 16
click at [957, 85] on button "Negro" at bounding box center [984, 98] width 70 height 33
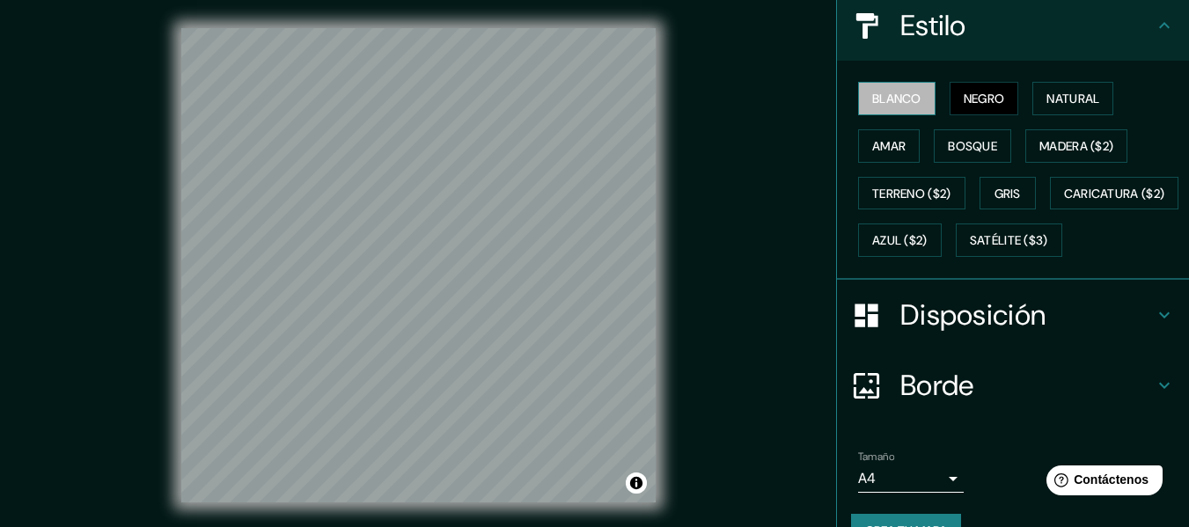
click at [880, 112] on button "Blanco" at bounding box center [896, 98] width 77 height 33
click at [949, 99] on button "Negro" at bounding box center [984, 98] width 70 height 33
click at [907, 99] on font "Blanco" at bounding box center [896, 99] width 49 height 16
click at [981, 88] on font "Negro" at bounding box center [983, 98] width 41 height 23
click at [888, 96] on font "Blanco" at bounding box center [896, 99] width 49 height 16
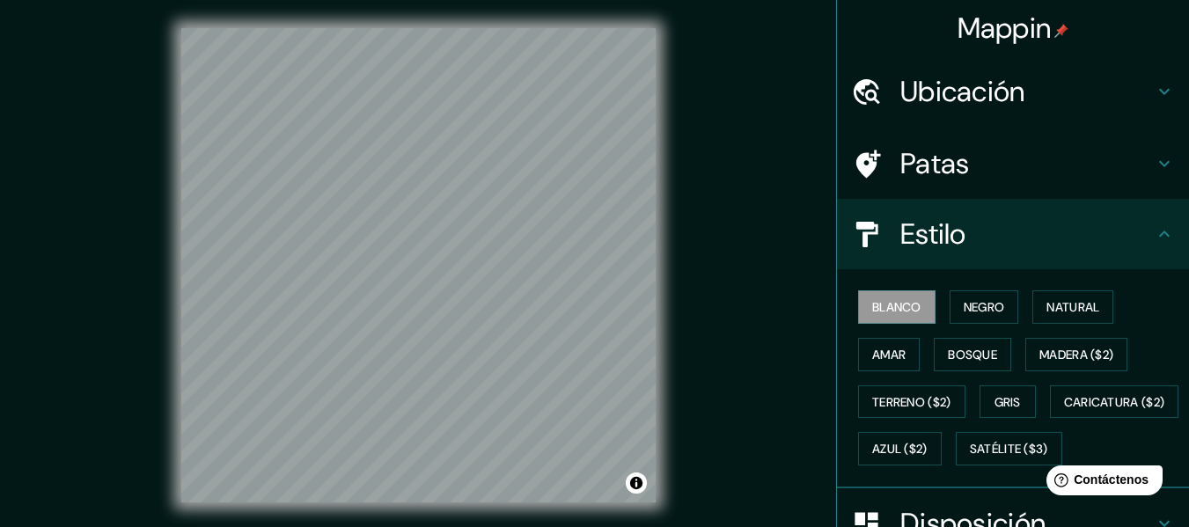
scroll to position [296, 0]
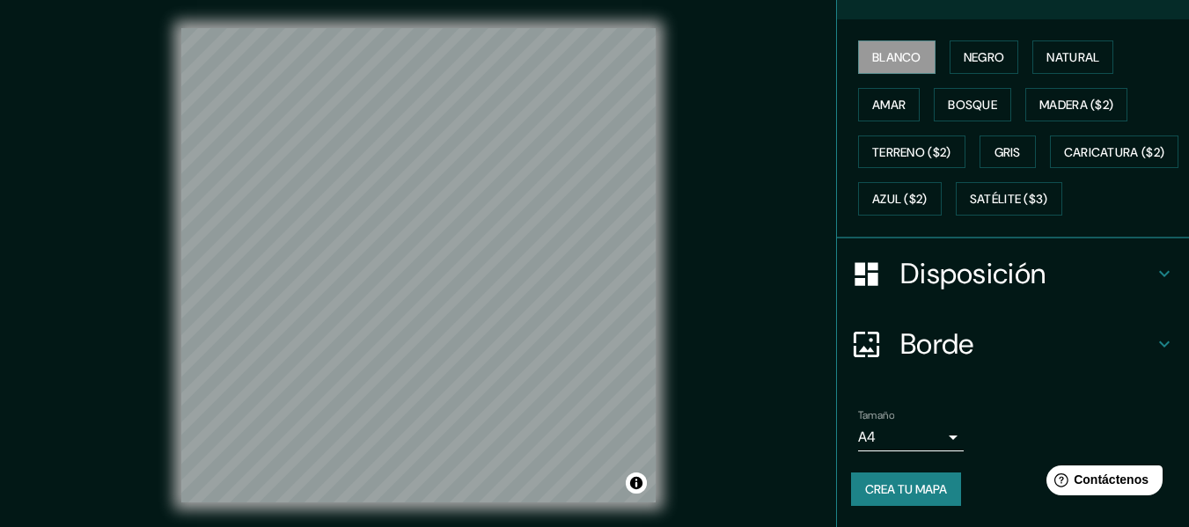
click at [938, 492] on font "Crea tu mapa" at bounding box center [906, 489] width 82 height 16
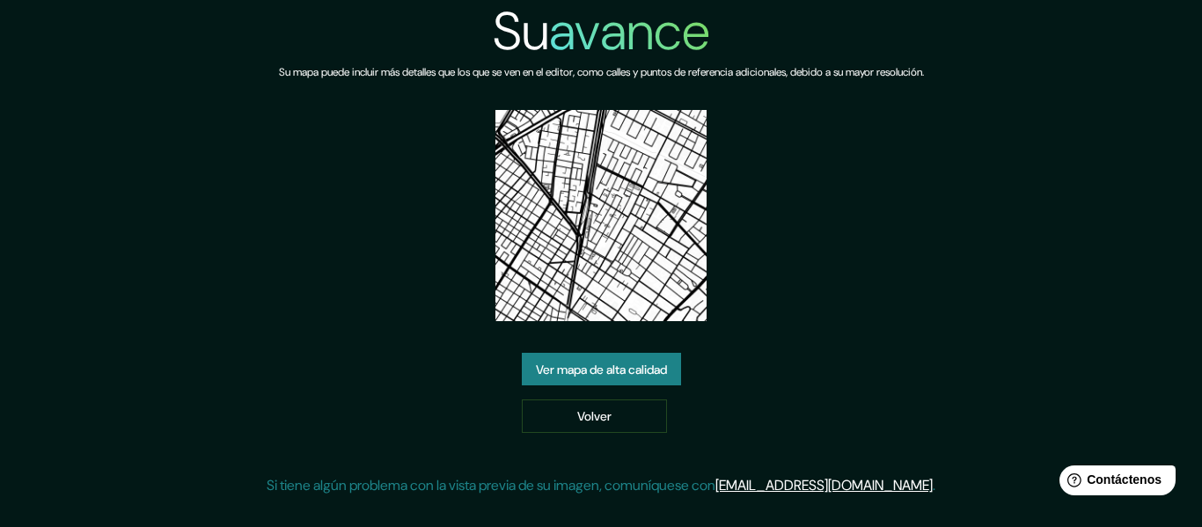
click at [721, 369] on div "Su avance Su mapa puede incluir más detalles que los que se ven en el editor, c…" at bounding box center [601, 255] width 669 height 510
click at [622, 370] on font "Ver mapa de alta calidad" at bounding box center [601, 370] width 131 height 16
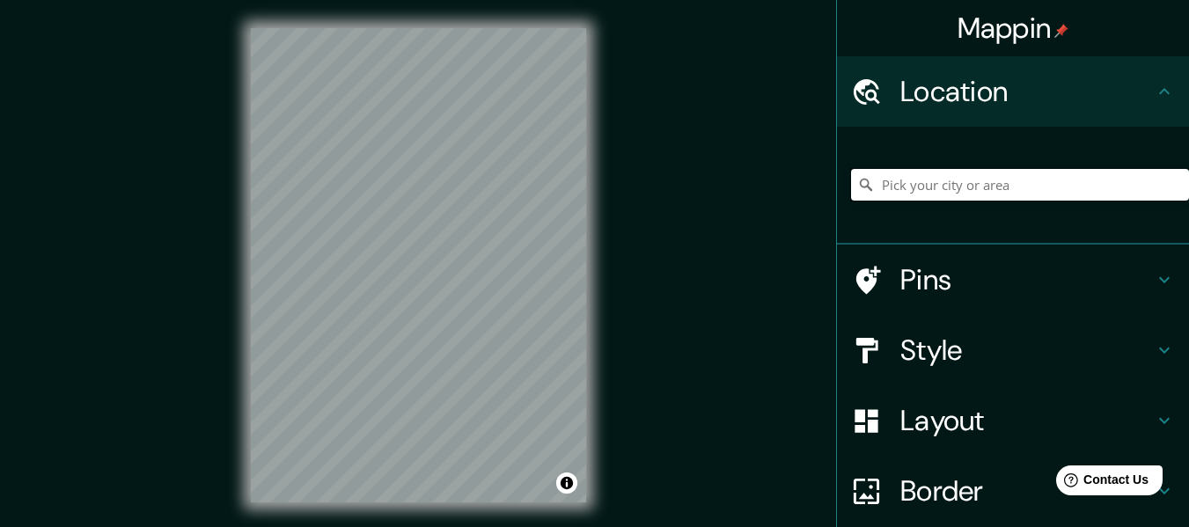
click at [926, 189] on input "Pick your city or area" at bounding box center [1020, 185] width 338 height 32
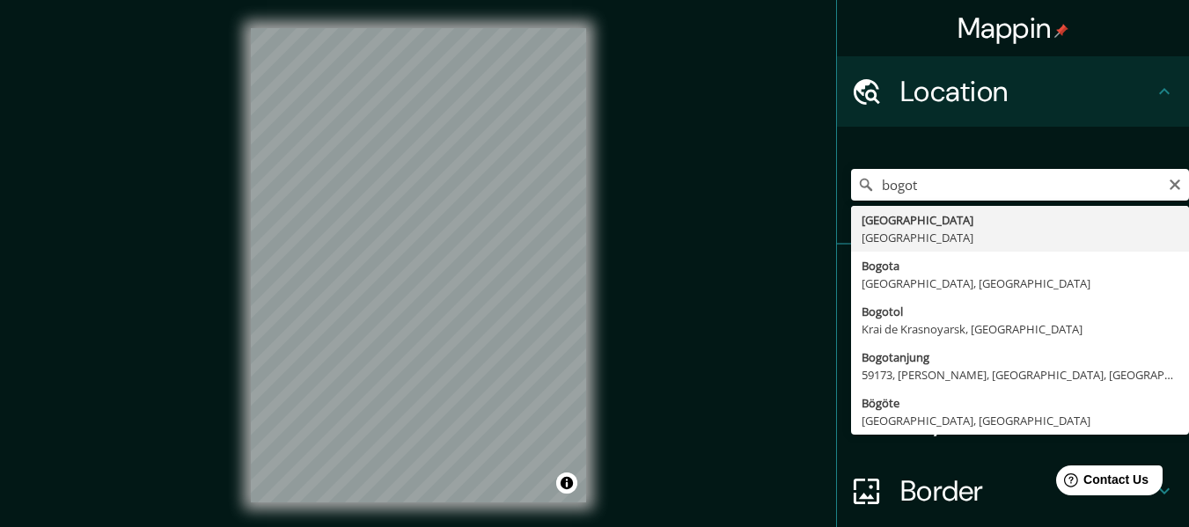
type input "Bogotá, Colombia"
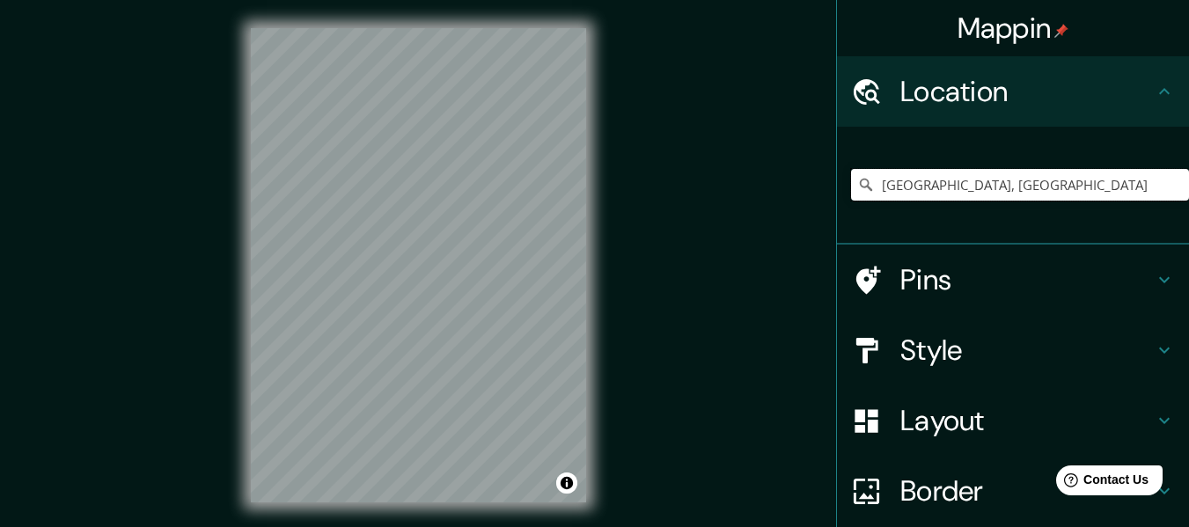
scroll to position [146, 0]
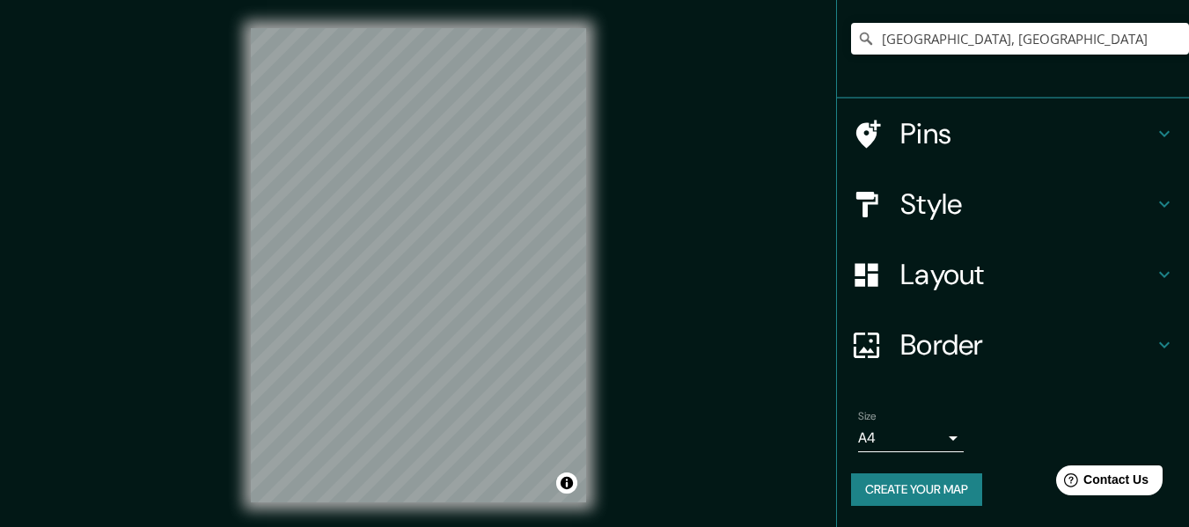
click at [901, 444] on body "Mappin Location Bogotá, Colombia Pins Style Layout Border Choose a border. Hint…" at bounding box center [594, 263] width 1189 height 527
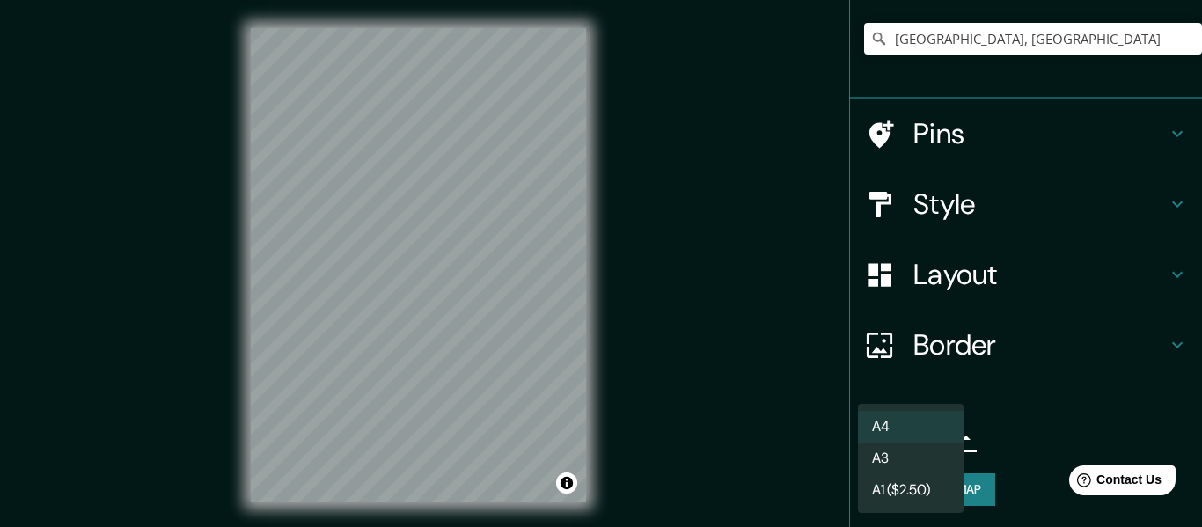
click at [912, 434] on li "A4" at bounding box center [911, 427] width 106 height 32
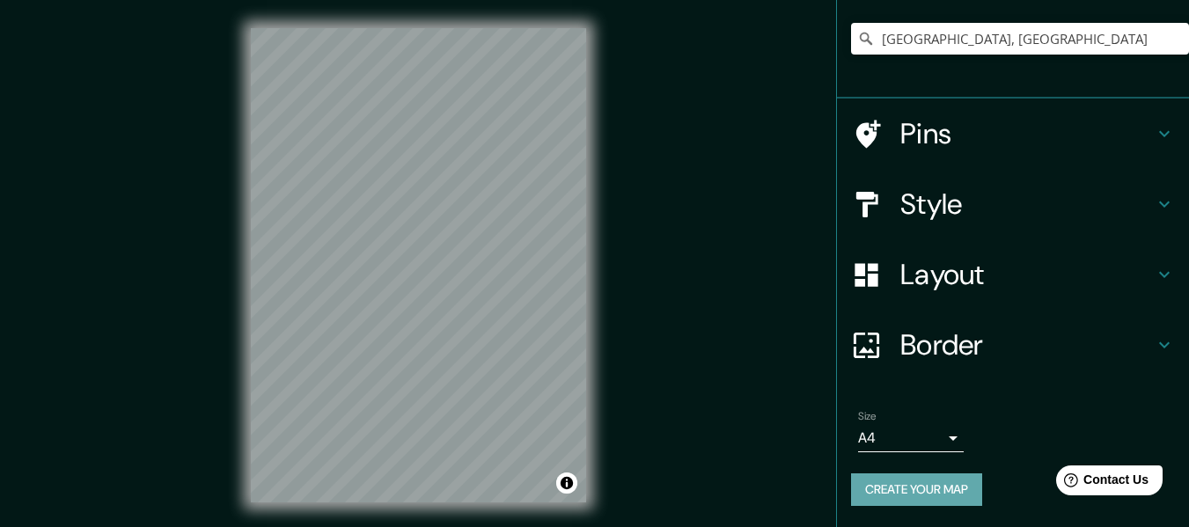
click at [936, 479] on button "Create your map" at bounding box center [916, 489] width 131 height 33
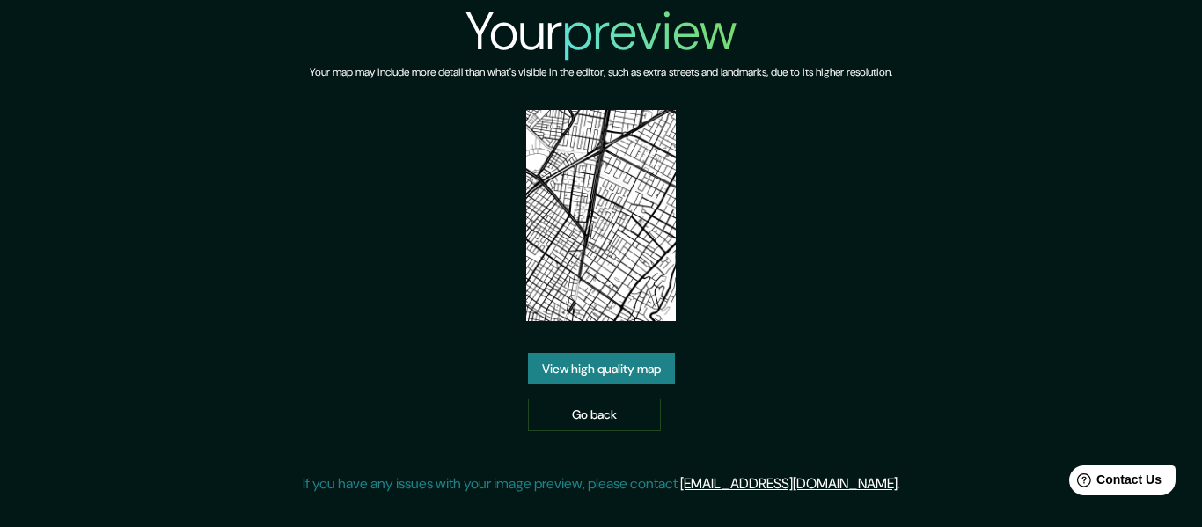
click at [613, 250] on img at bounding box center [601, 215] width 150 height 211
click at [653, 370] on link "View high quality map" at bounding box center [601, 369] width 147 height 33
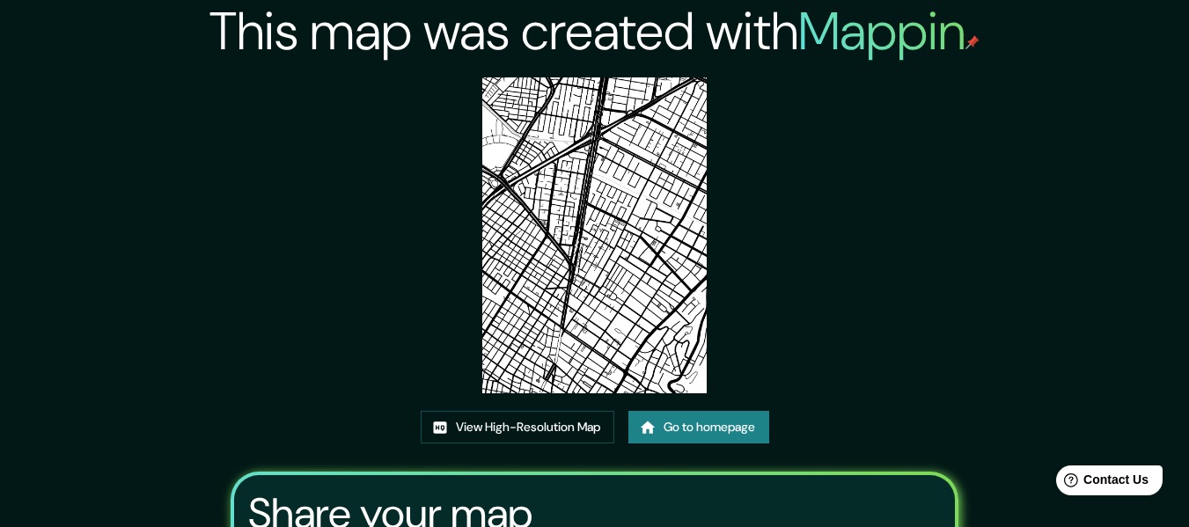
scroll to position [229, 0]
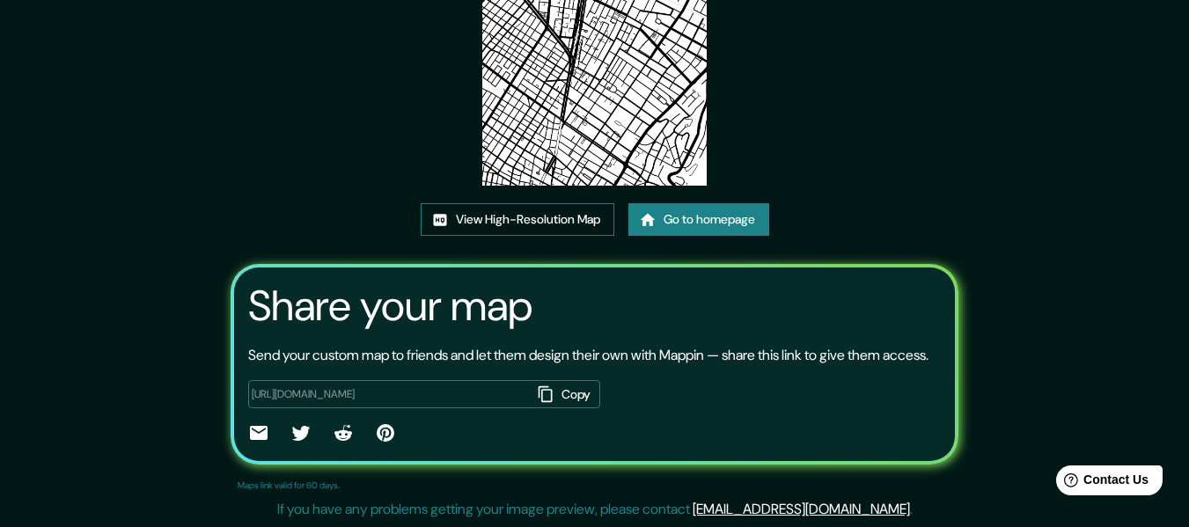
click at [505, 203] on link "View High-Resolution Map" at bounding box center [518, 219] width 194 height 33
